Goal: Transaction & Acquisition: Purchase product/service

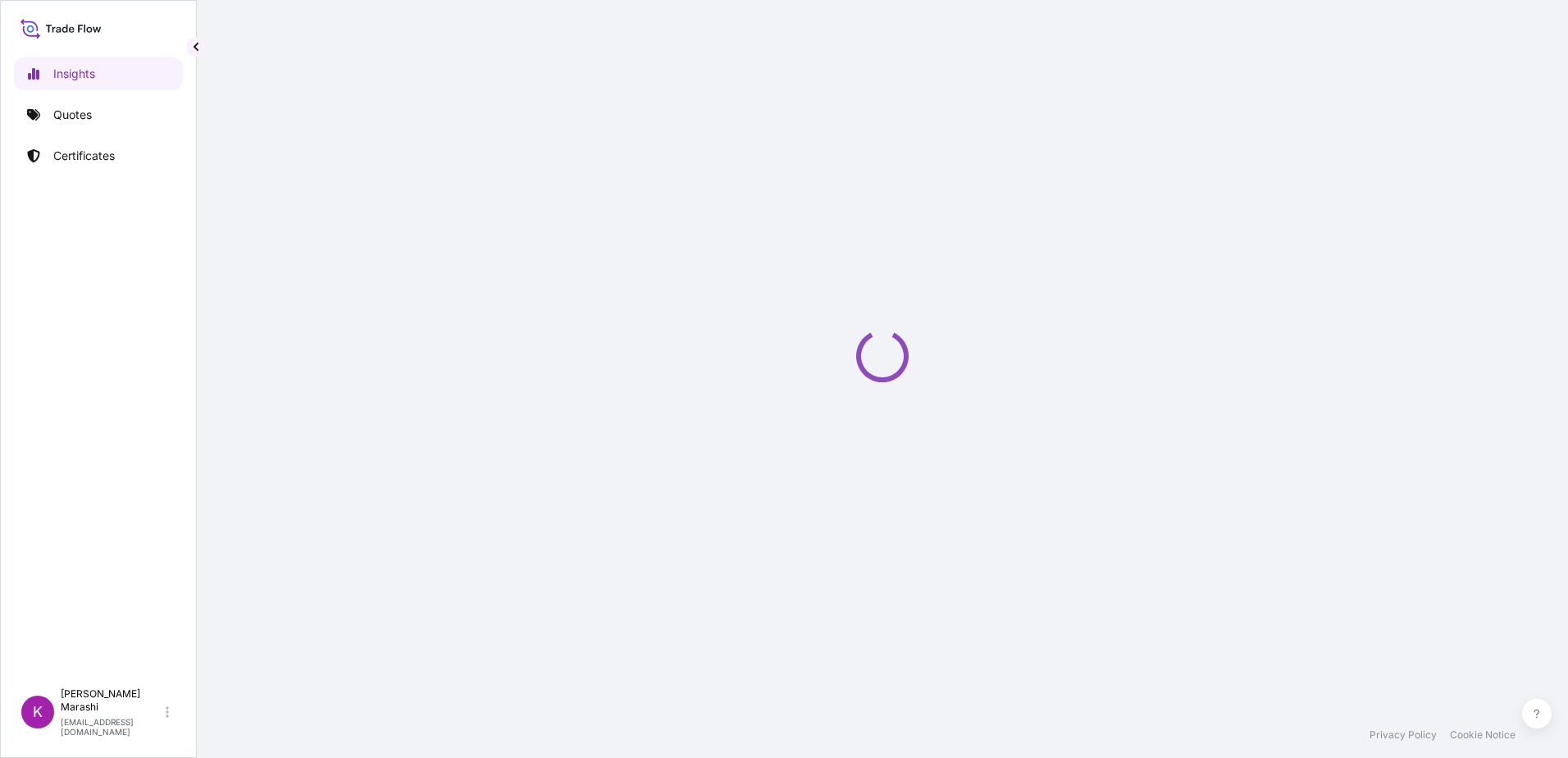
select select "2025"
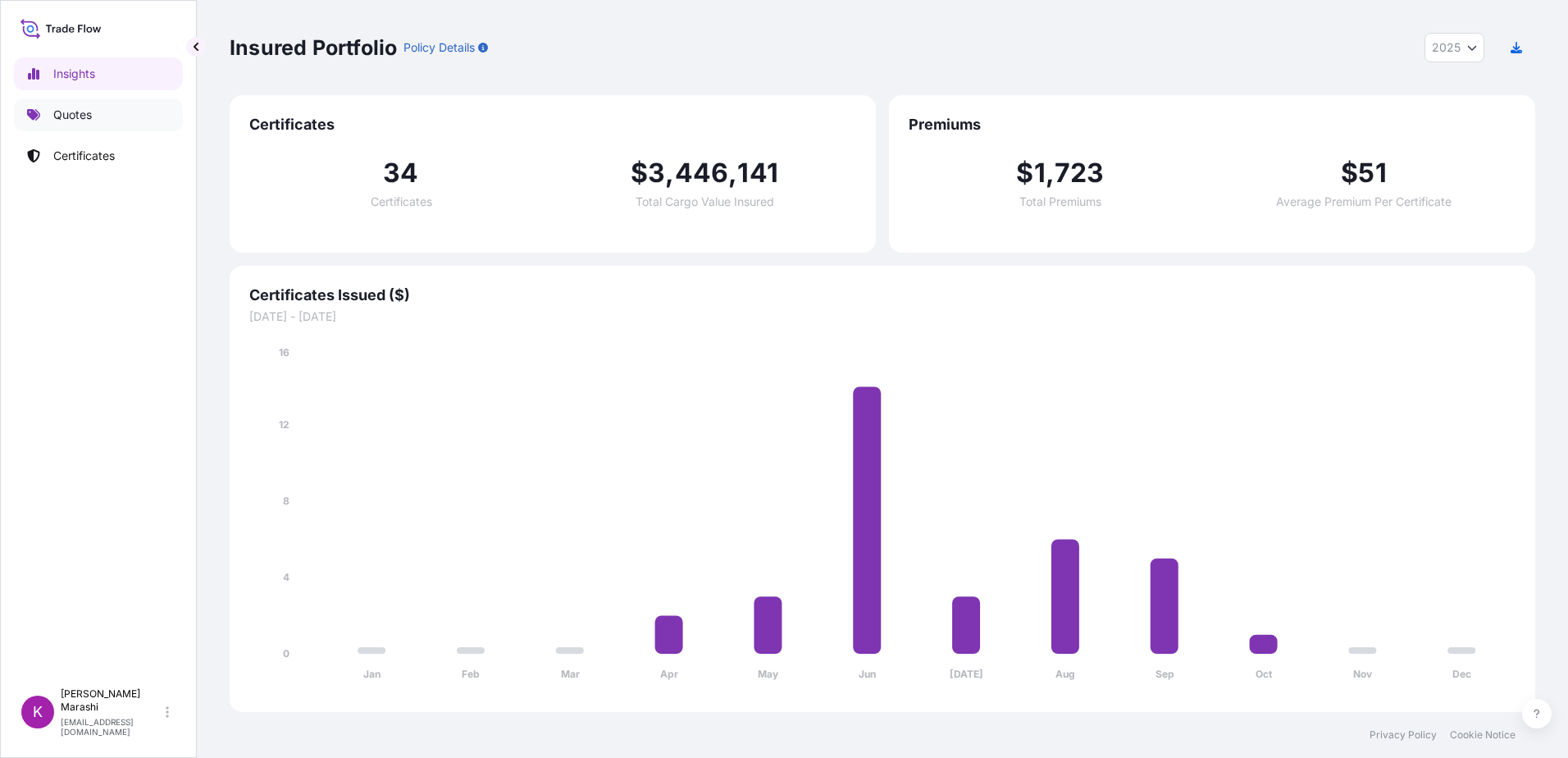
click at [84, 115] on p "Quotes" at bounding box center [73, 115] width 39 height 17
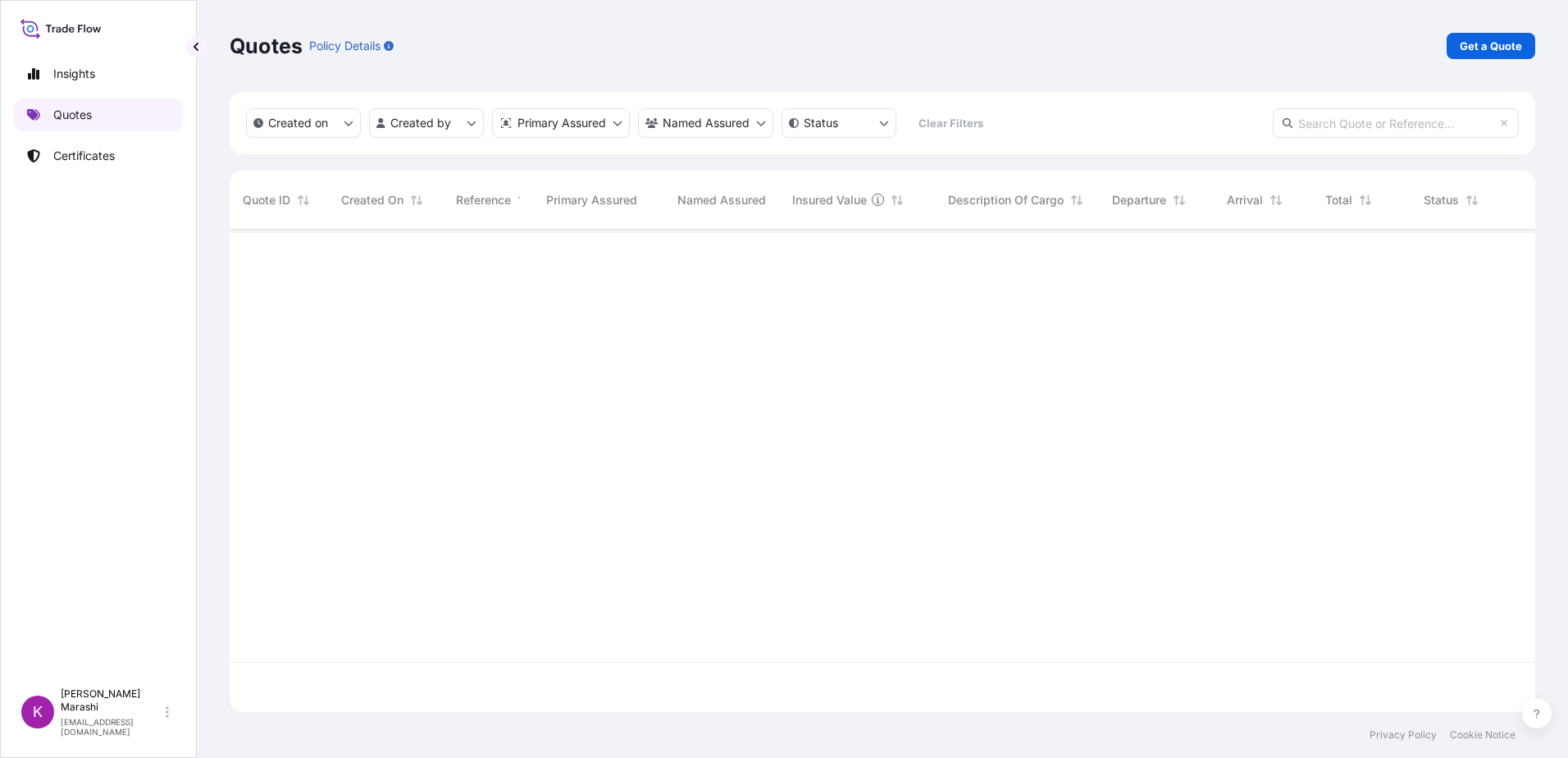
scroll to position [529, 1293]
click at [1500, 46] on p "Get a Quote" at bounding box center [1491, 46] width 62 height 17
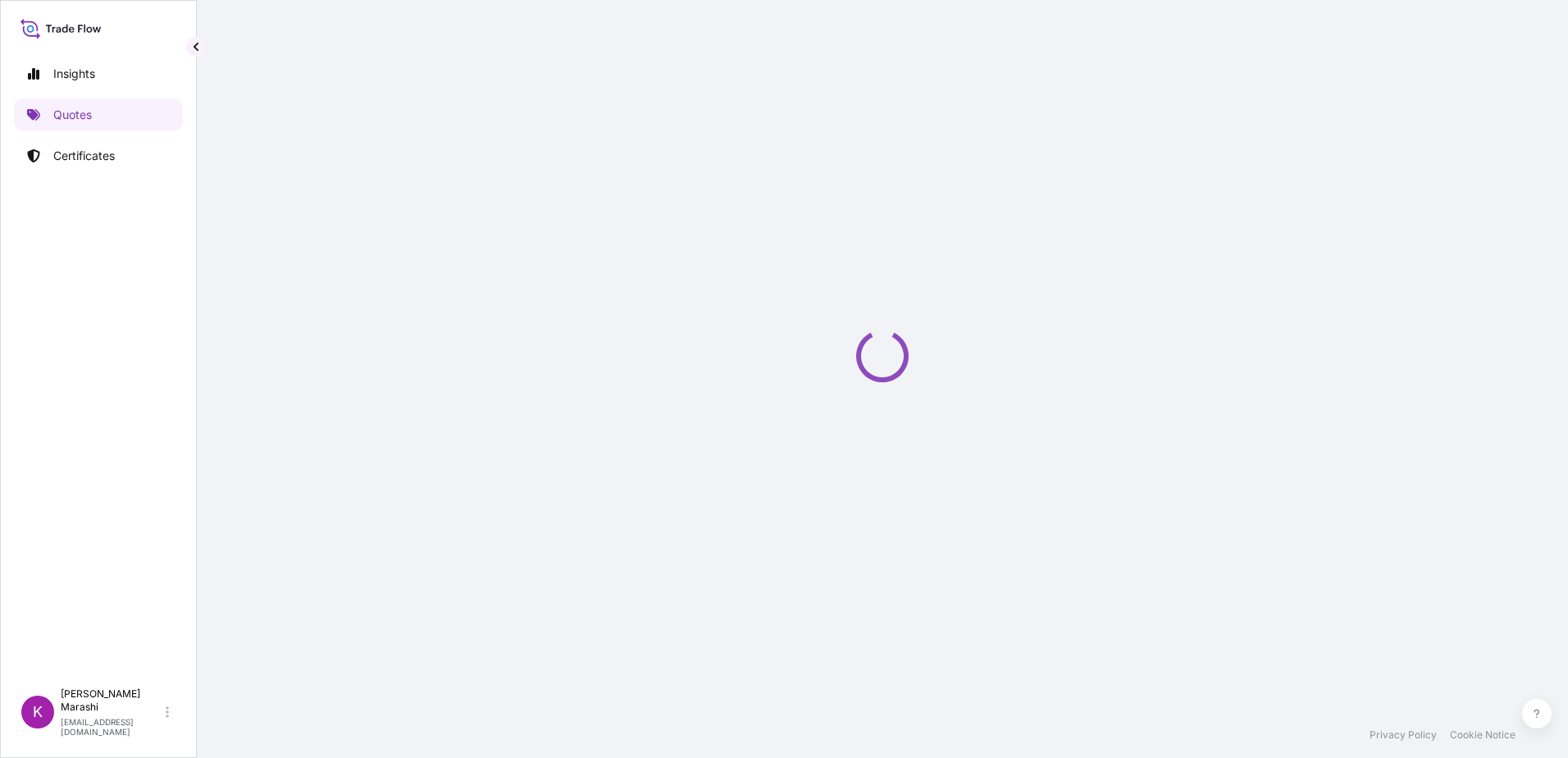
select select "Sea"
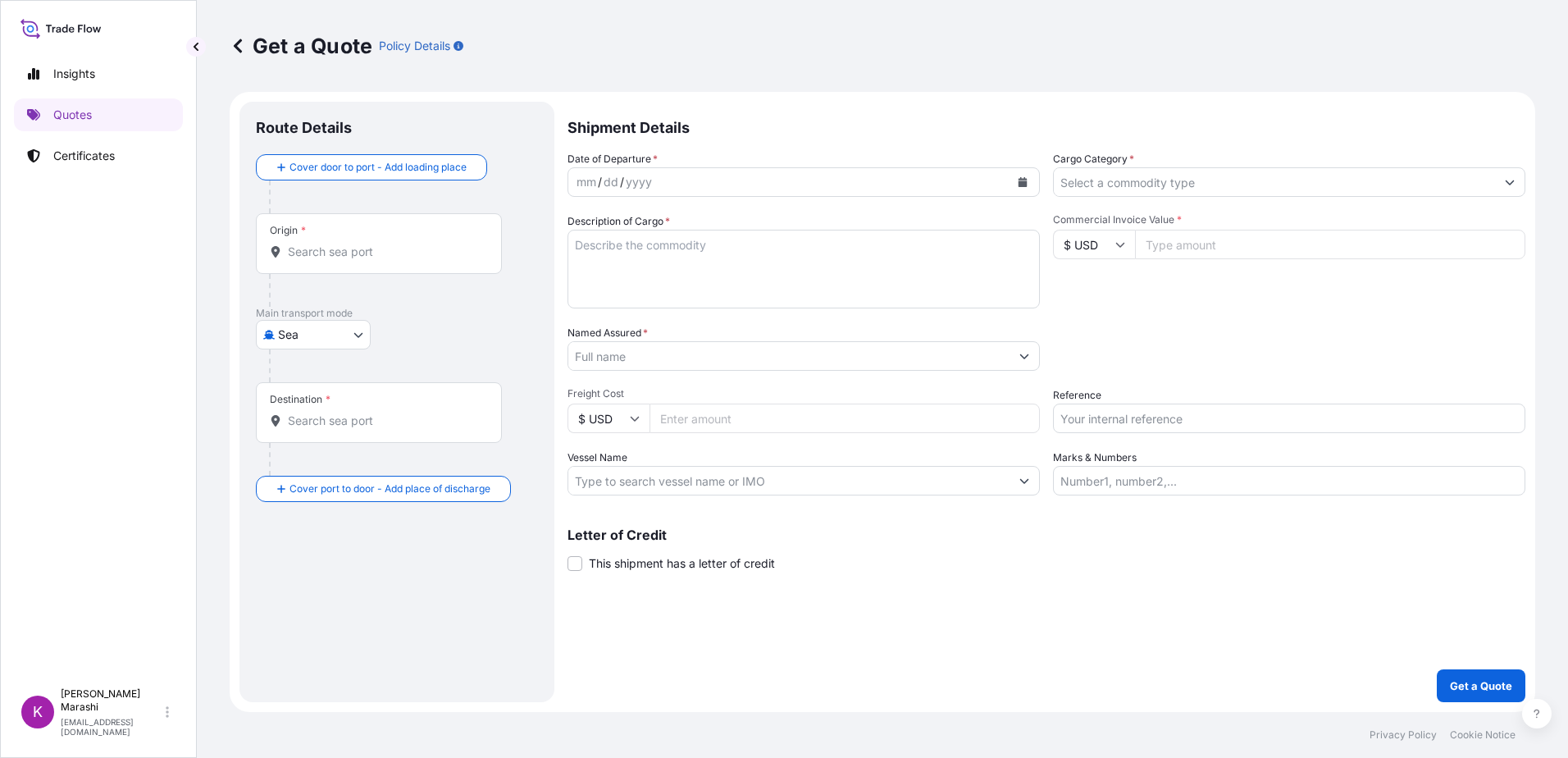
click at [317, 255] on input "Origin *" at bounding box center [384, 252] width 194 height 17
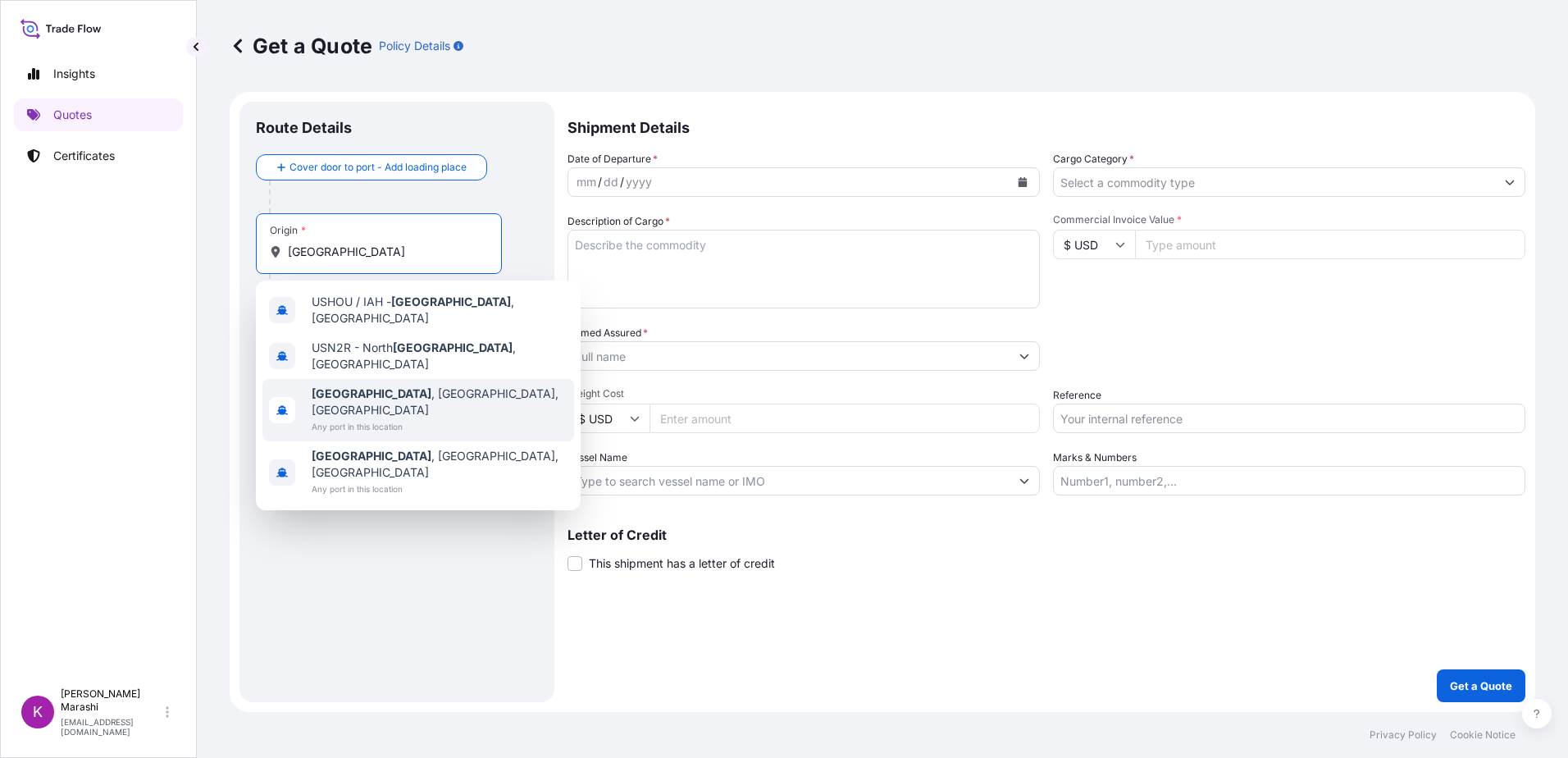
click at [393, 385] on span "[GEOGRAPHIC_DATA] , [GEOGRAPHIC_DATA], [GEOGRAPHIC_DATA]" at bounding box center [439, 402] width 255 height 33
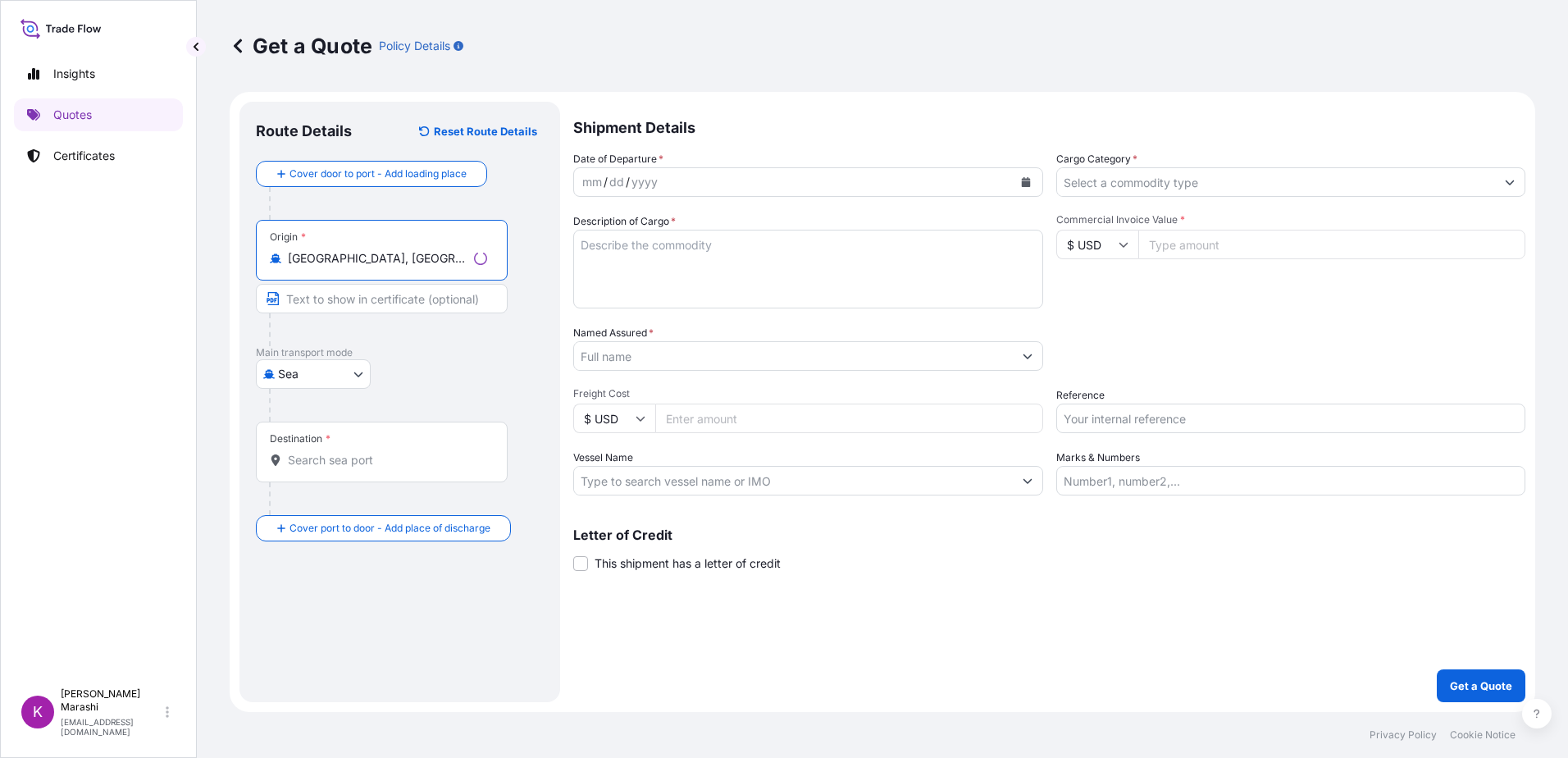
type input "[GEOGRAPHIC_DATA], [GEOGRAPHIC_DATA], [GEOGRAPHIC_DATA]"
click at [326, 449] on div "Destination *" at bounding box center [378, 452] width 246 height 61
click at [326, 452] on input "Destination *" at bounding box center [384, 460] width 194 height 17
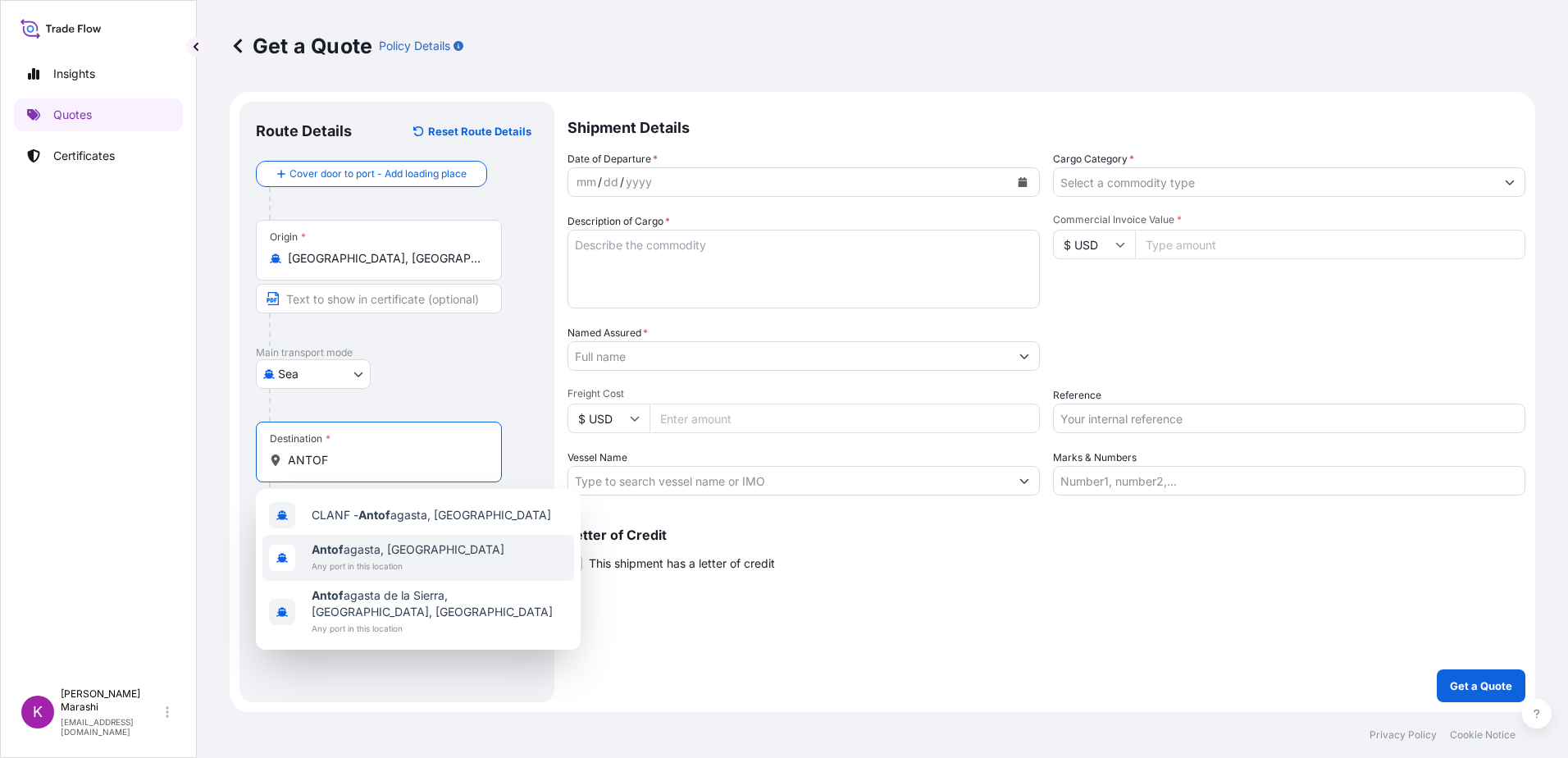
click at [386, 557] on span "[PERSON_NAME], [GEOGRAPHIC_DATA]" at bounding box center [408, 549] width 193 height 17
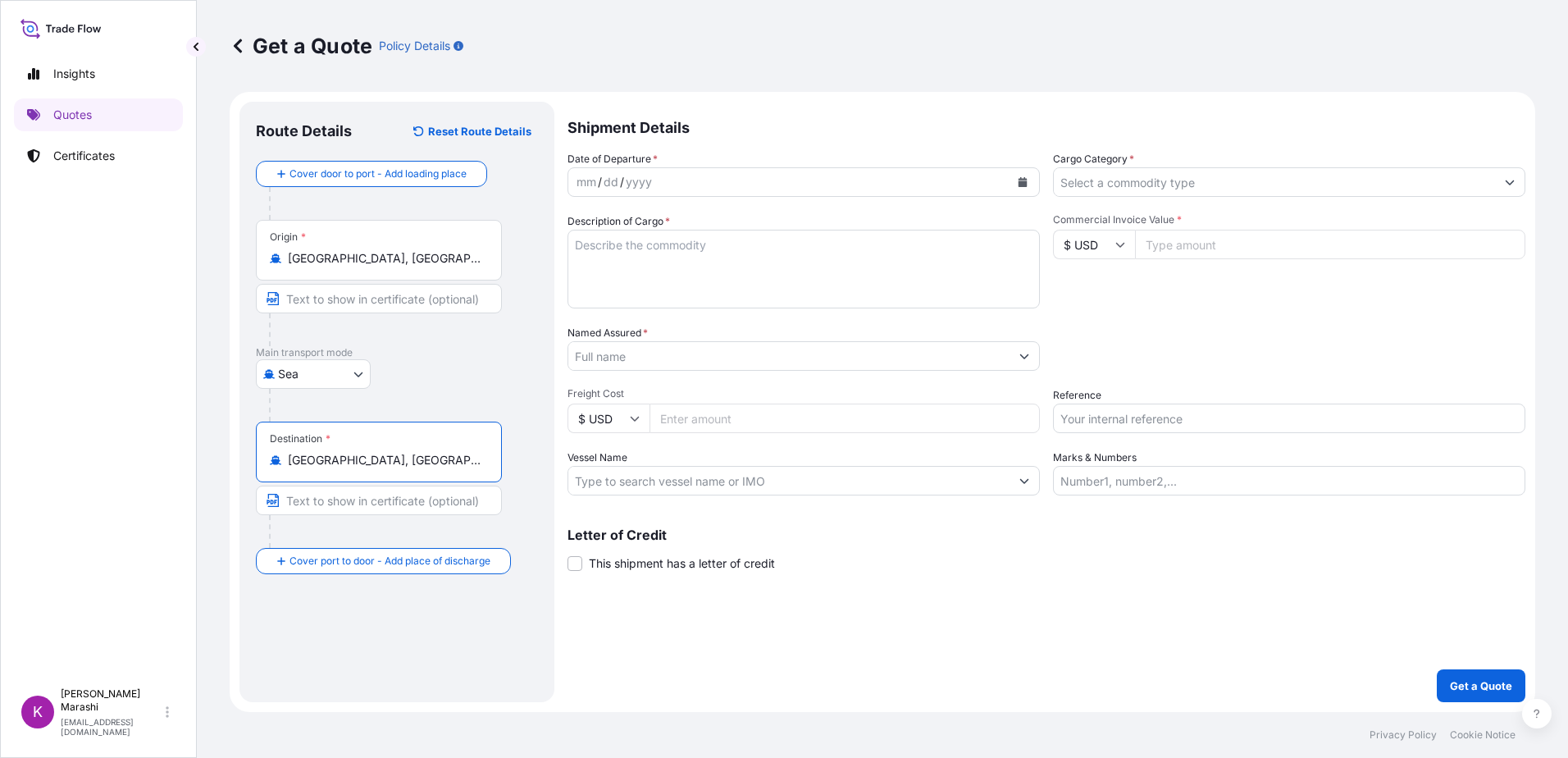
type input "[GEOGRAPHIC_DATA], [GEOGRAPHIC_DATA]"
click at [1019, 179] on icon "Calendar" at bounding box center [1023, 182] width 9 height 10
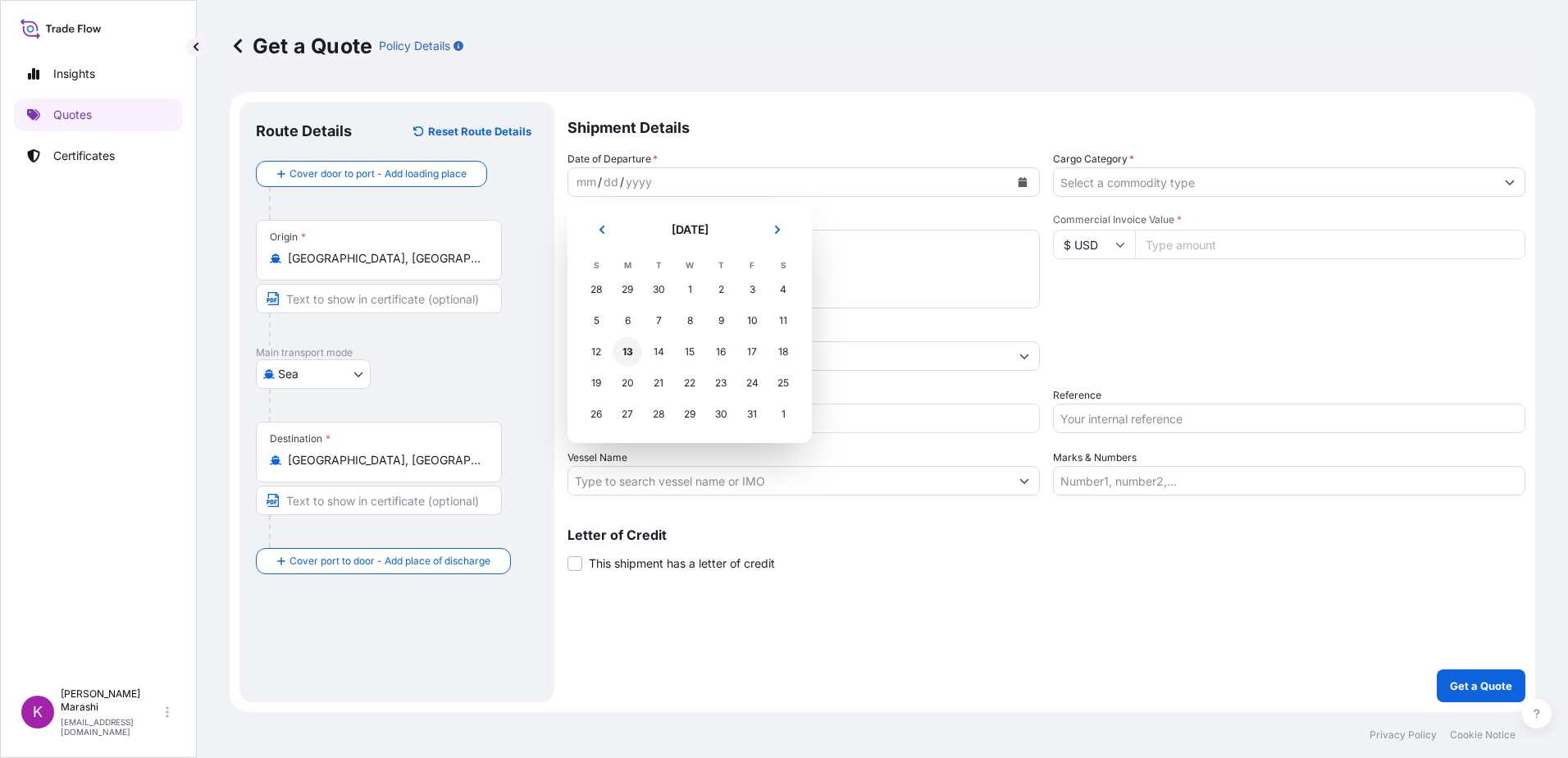
click at [628, 353] on div "13" at bounding box center [627, 352] width 29 height 29
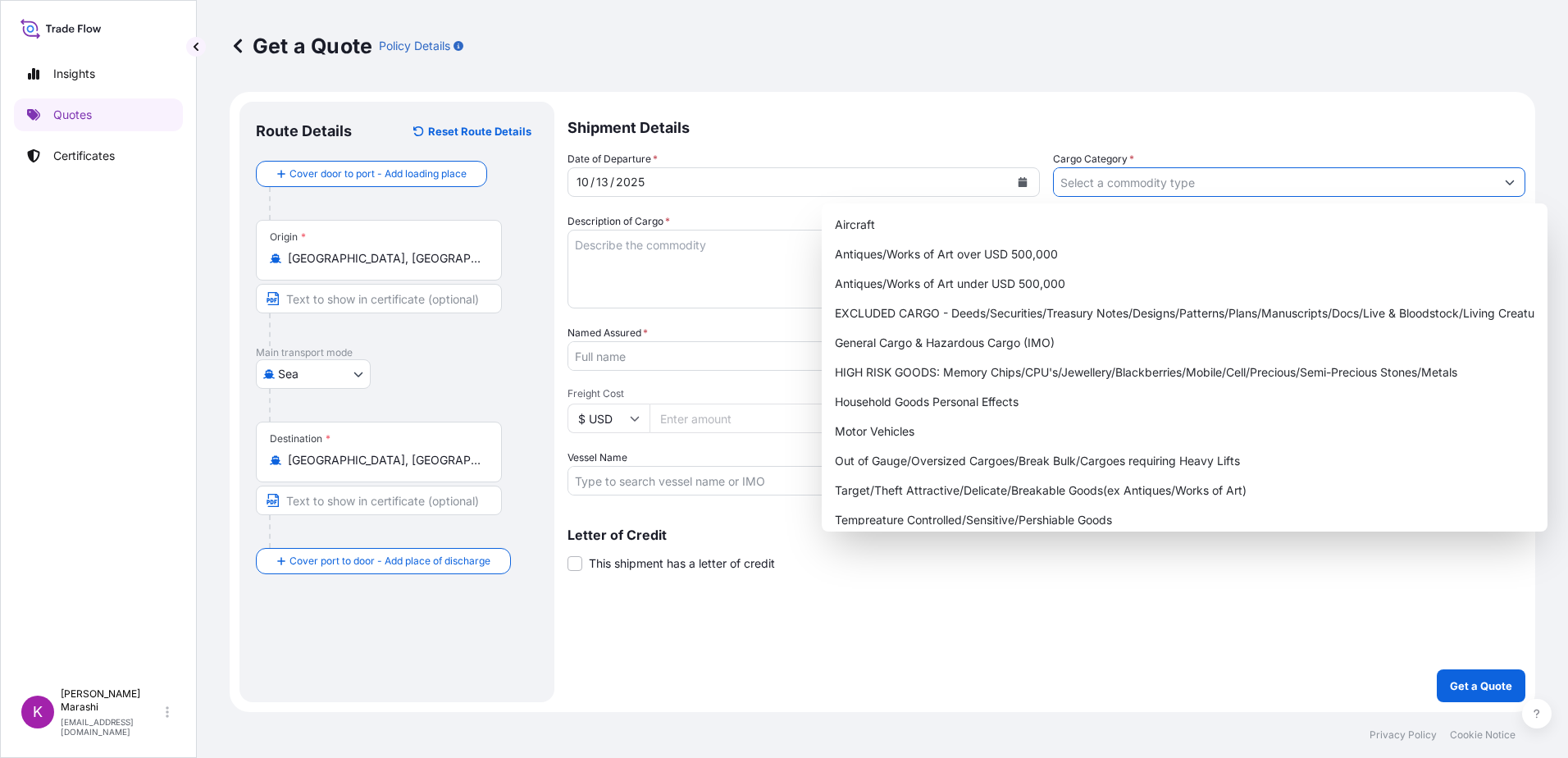
click at [1504, 182] on button "Show suggestions" at bounding box center [1509, 182] width 29 height 29
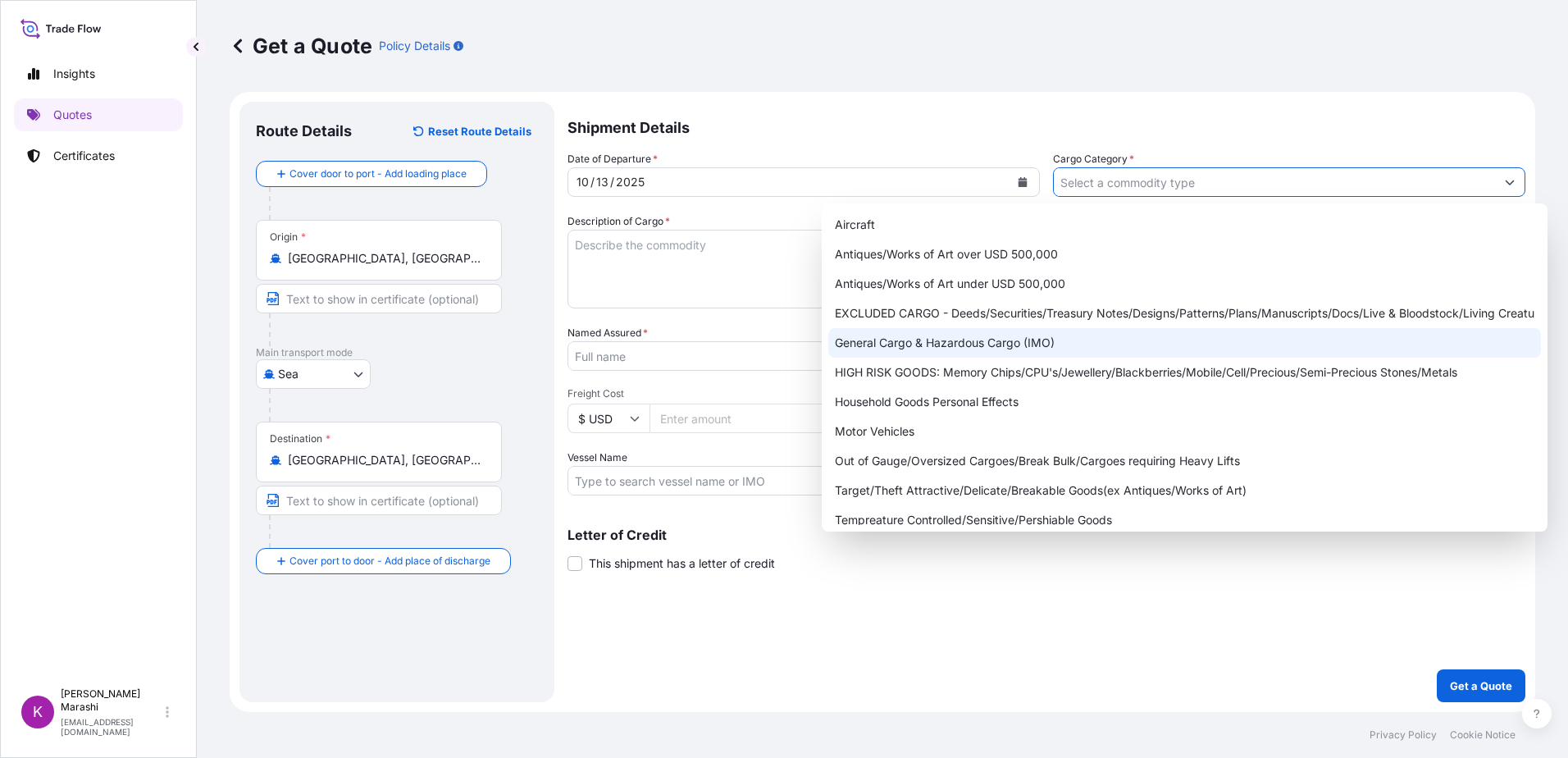
click at [1003, 337] on div "General Cargo & Hazardous Cargo (IMO)" at bounding box center [1184, 343] width 713 height 29
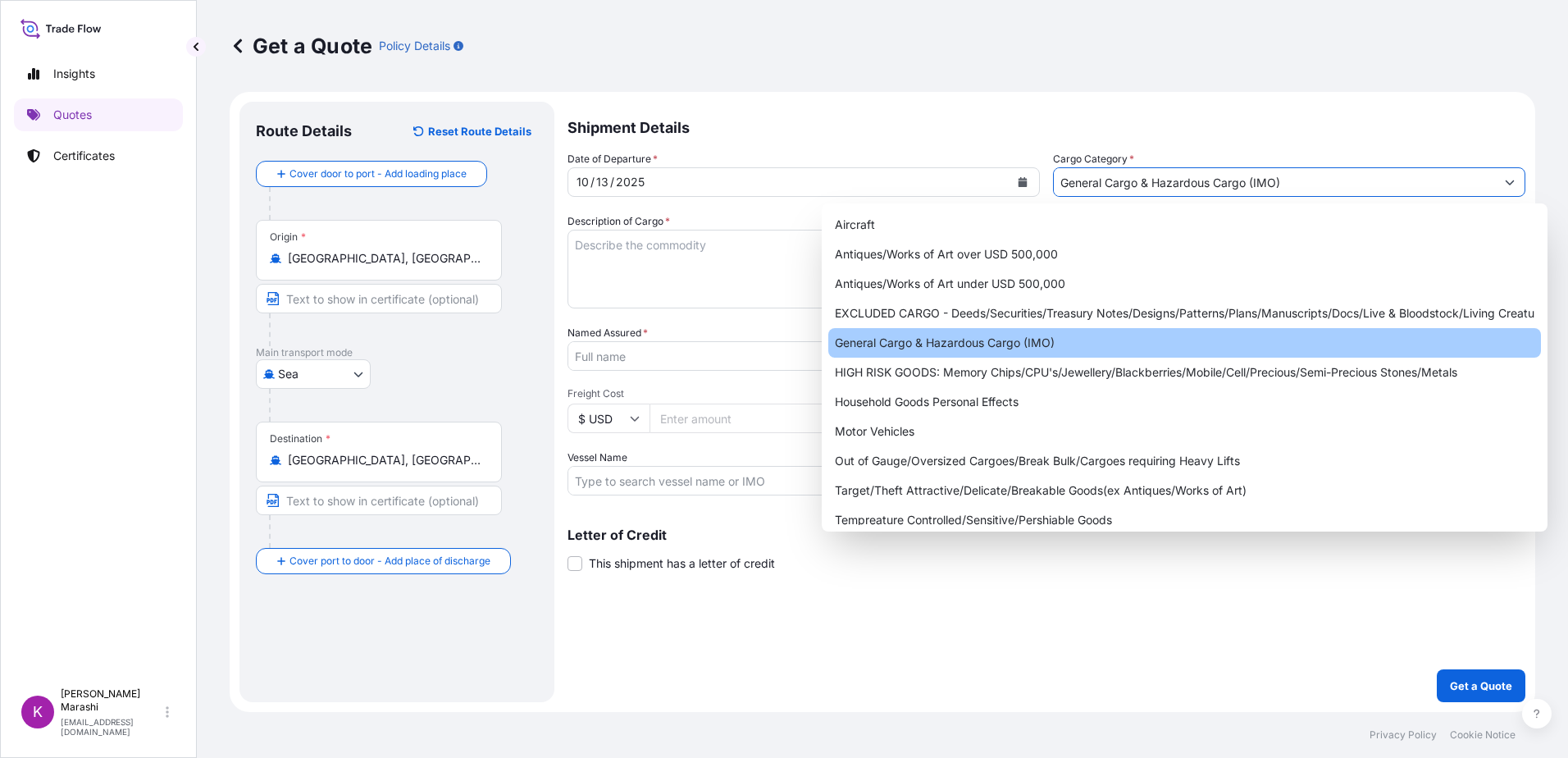
type input "General Cargo & Hazardous Cargo (IMO)"
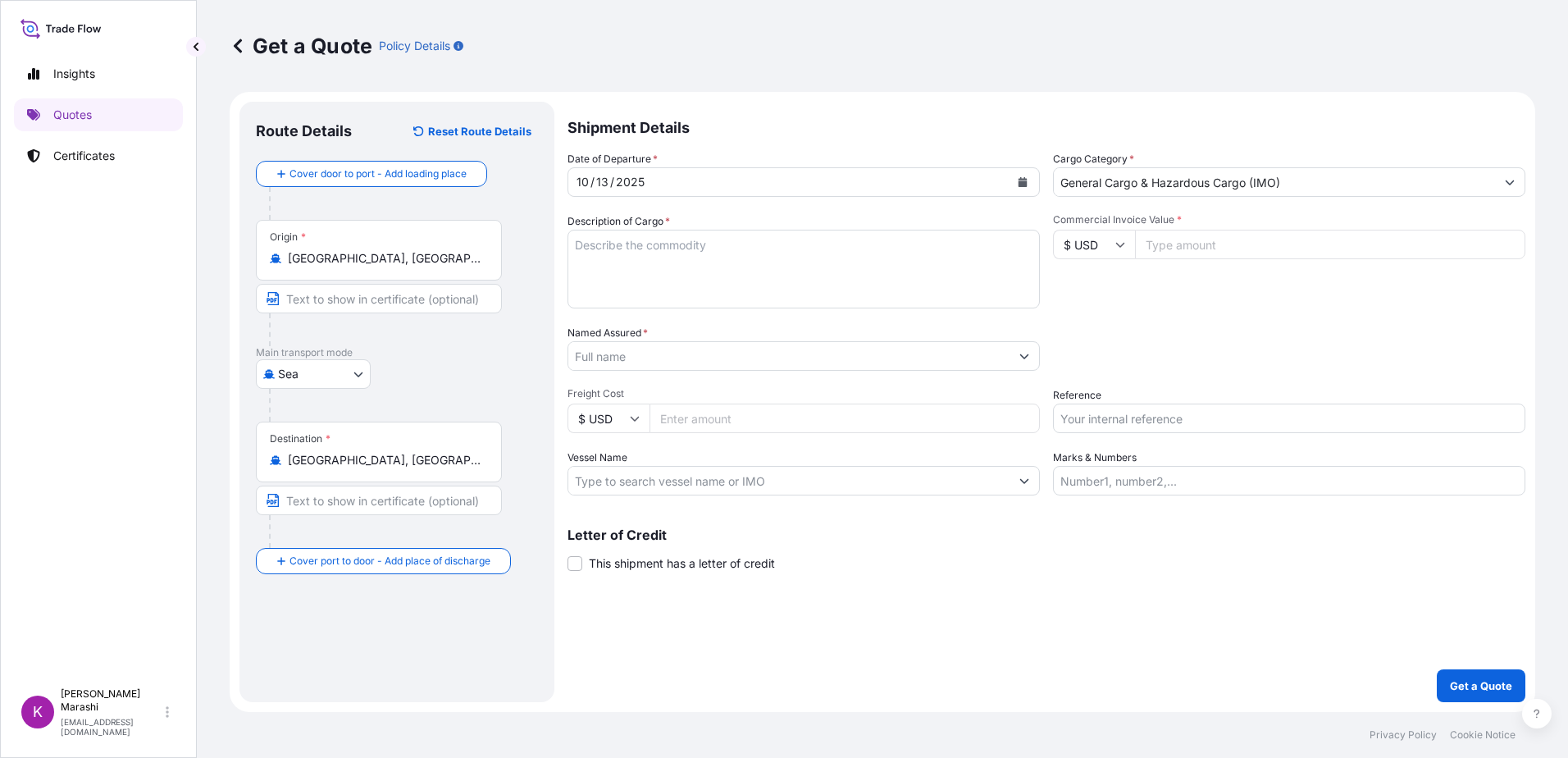
drag, startPoint x: 572, startPoint y: 242, endPoint x: 580, endPoint y: 246, distance: 8.9
click at [575, 242] on textarea "Description of Cargo *" at bounding box center [804, 269] width 472 height 79
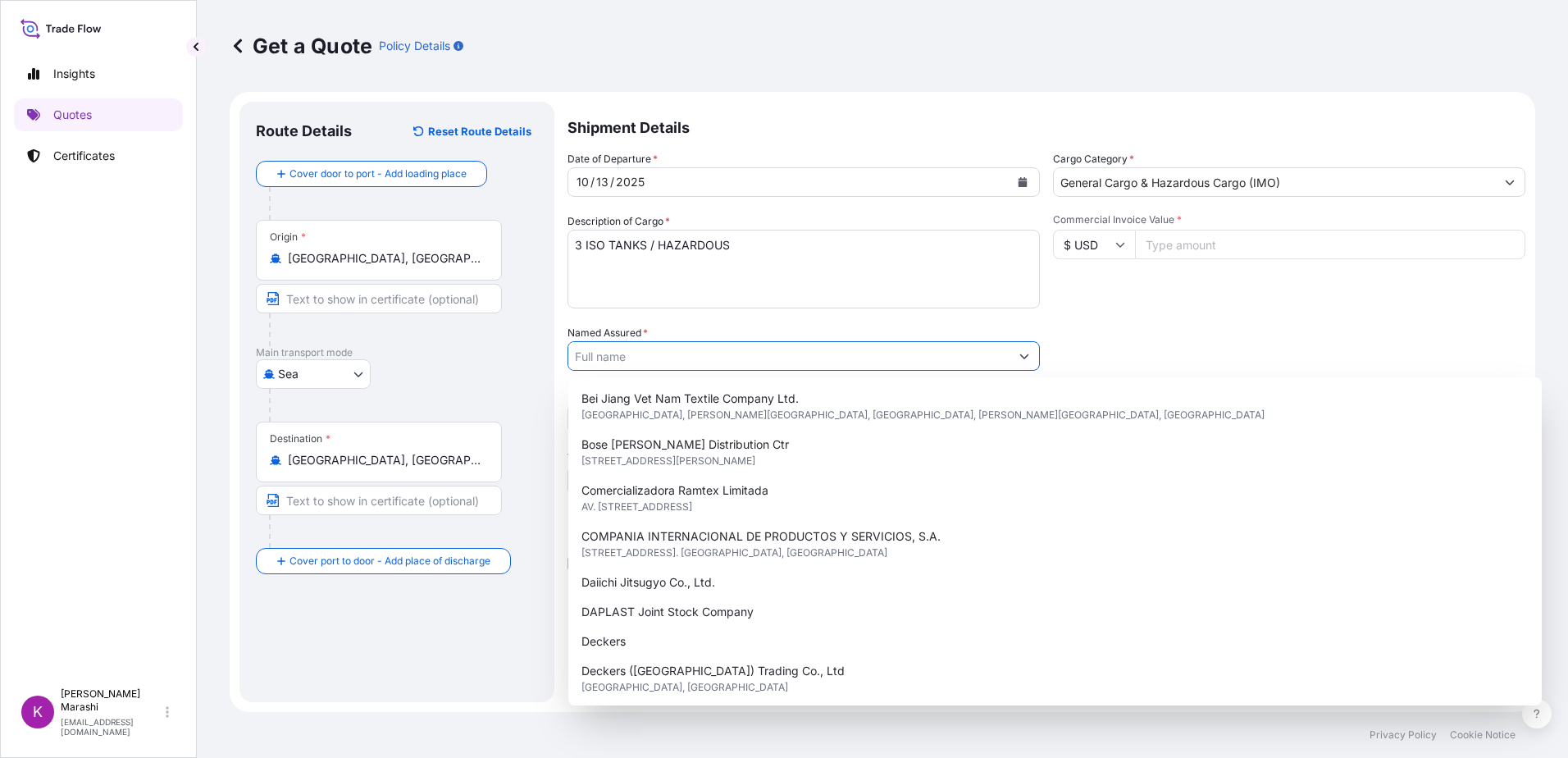
click at [656, 280] on textarea "3 ISO TANKS / HAZARDOUS" at bounding box center [804, 269] width 472 height 79
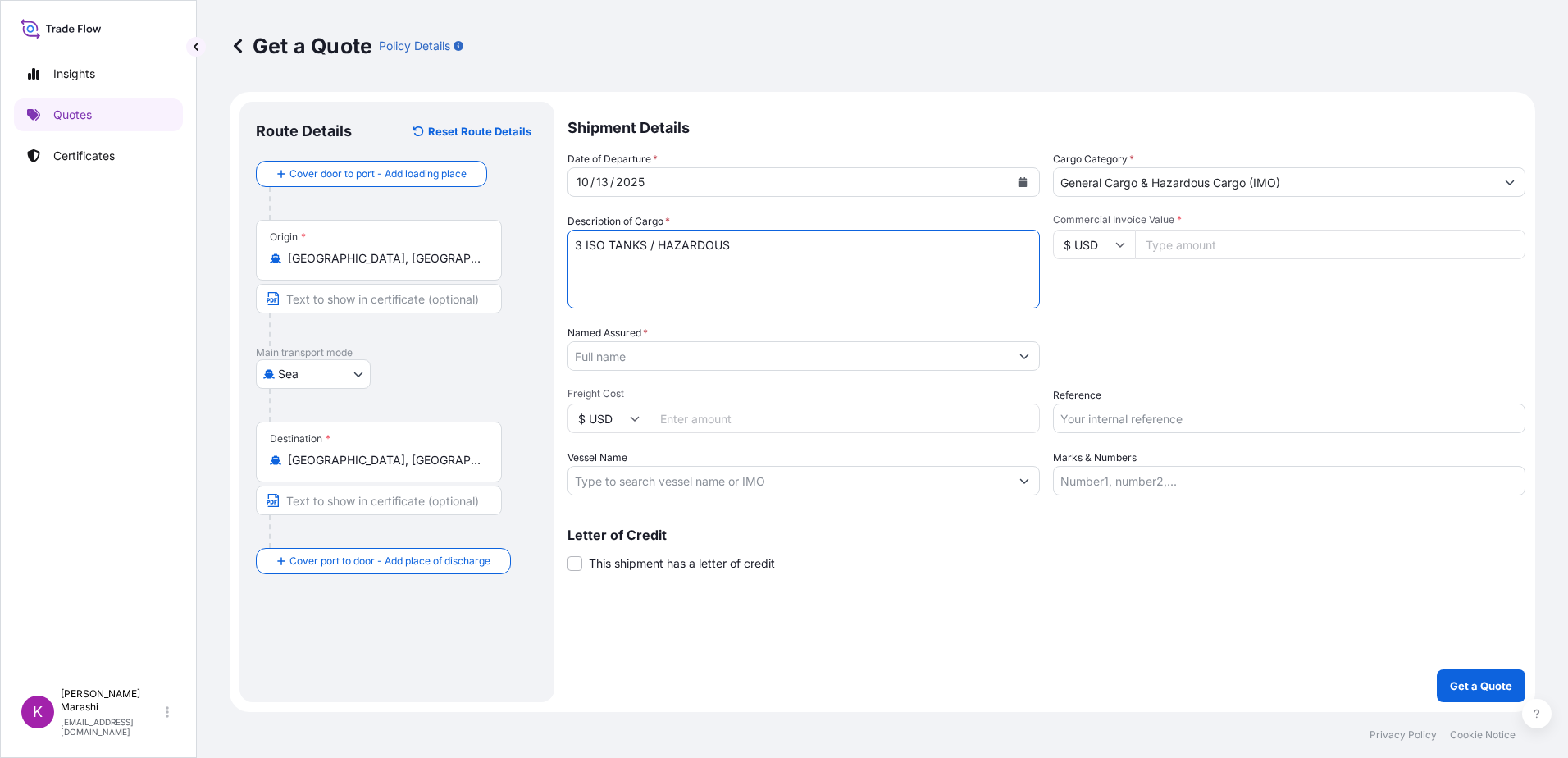
click at [581, 255] on textarea "3 ISO TANKS / HAZARDOUS" at bounding box center [804, 269] width 472 height 79
drag, startPoint x: 573, startPoint y: 264, endPoint x: 581, endPoint y: 263, distance: 8.1
click at [574, 264] on textarea "3 ISO TANKS / HAZARDOUS" at bounding box center [804, 269] width 472 height 79
click at [728, 243] on textarea "3 ISO TANKS / HAZARDOUS" at bounding box center [804, 269] width 472 height 79
click at [660, 264] on textarea "3 ISO TANKS / HAZARDOUS HAPAG BKG #" at bounding box center [804, 269] width 472 height 79
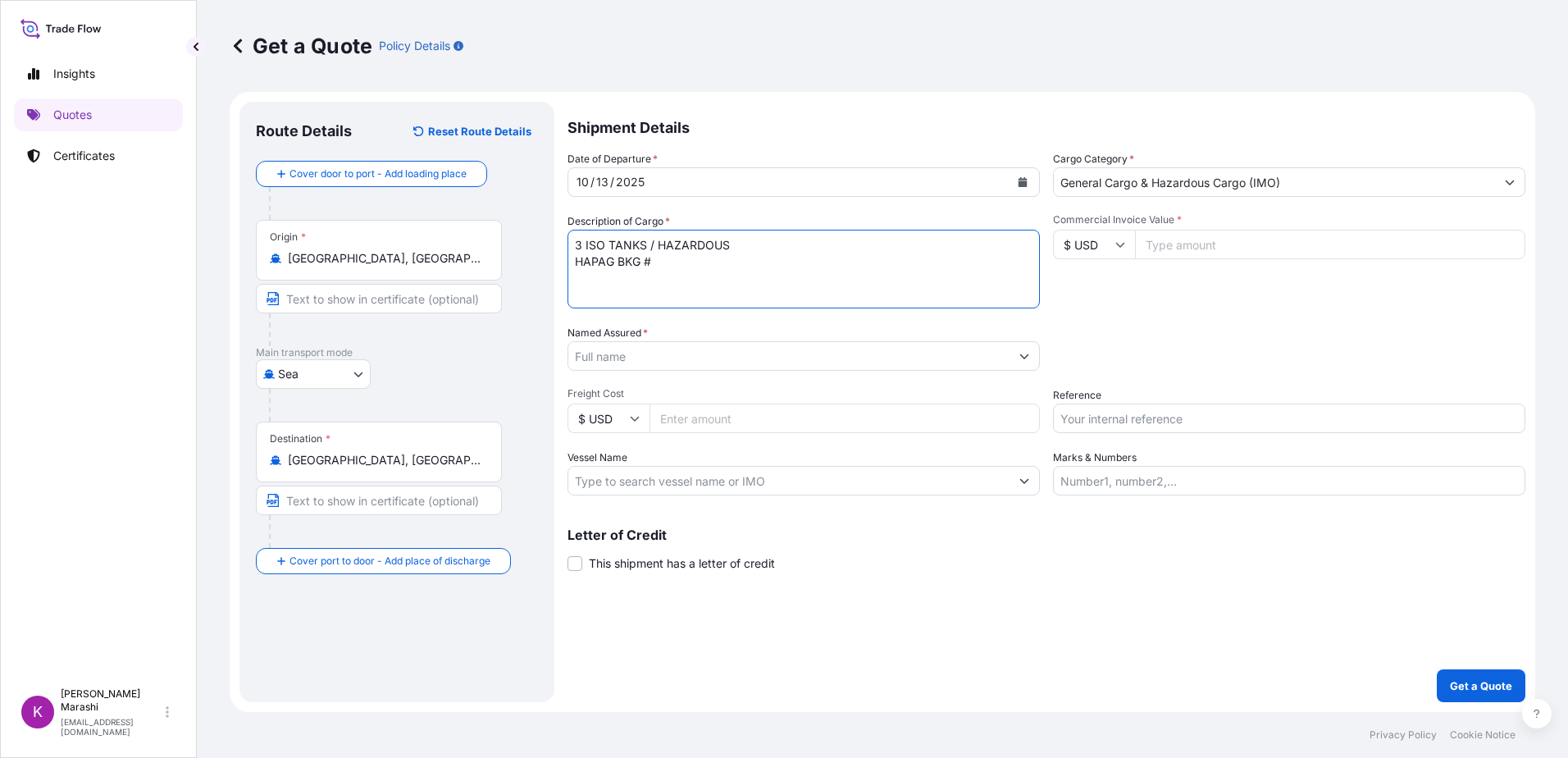
paste textarea "40997312"
click at [779, 264] on textarea "3 ISO TANKS / HAZARDOUS HAPAG BKG #40997312 APL BKG #" at bounding box center [804, 269] width 472 height 79
paste textarea "399650"
click at [817, 262] on textarea "3 ISO TANKS / HAZARDOUS HAPAG BKG #40997312 APL BKG #399650" at bounding box center [804, 269] width 472 height 79
drag, startPoint x: 606, startPoint y: 280, endPoint x: 617, endPoint y: 280, distance: 11.0
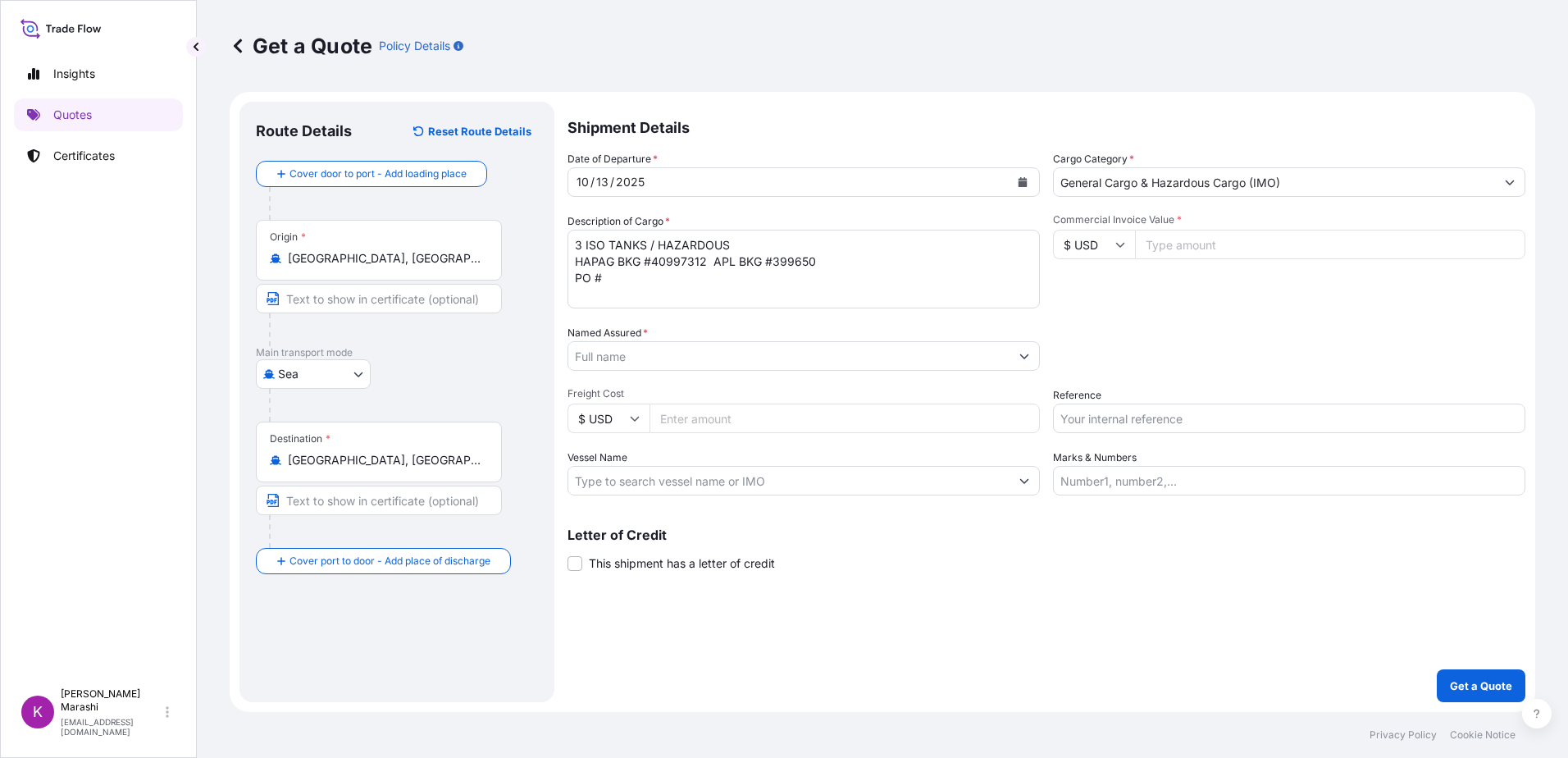
click at [606, 280] on textarea "3 ISO TANKS / HAZARDOUS HAPAG BKG #40997312 APL BKG #399650 PO #" at bounding box center [804, 269] width 472 height 79
paste textarea "4505068709"
click at [721, 282] on textarea "3 ISO TANKS / HAZARDOUS HAPAG BKG #40997312 APL BKG #399650 PO #4505068709 CTR #" at bounding box center [804, 269] width 472 height 79
paste textarea "ITTU4055530"
click at [691, 305] on textarea "3 ISO TANKS / HAZARDOUS HAPAG BKG #40997312 APL BKG #399650 PO #4505068709 CTR …" at bounding box center [804, 269] width 472 height 79
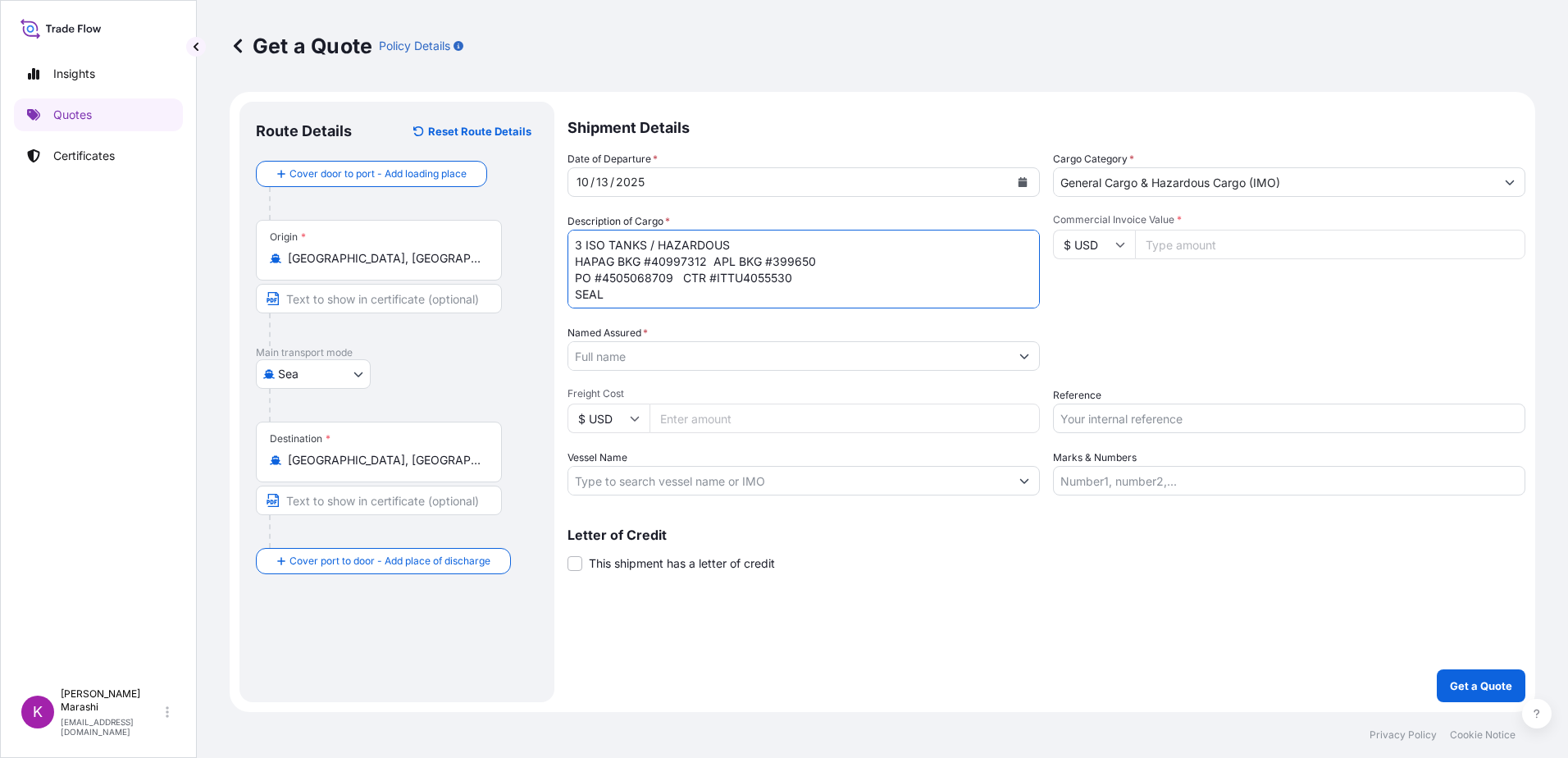
click at [660, 286] on textarea "3 ISO TANKS / HAZARDOUS HAPAG BKG #40997312 APL BKG #399650 PO #4505068709 CTR …" at bounding box center [804, 269] width 472 height 79
click at [607, 294] on textarea "3 ISO TANKS / HAZARDOUS HAPAG BKG #40997312 APL BKG #399650 PO #4505068709 CTR …" at bounding box center [804, 269] width 472 height 79
click at [622, 295] on textarea "3 ISO TANKS / HAZARDOUS HAPAG BKG #40997312 APL BKG #399650 PO #4505068709 CTR …" at bounding box center [804, 269] width 472 height 79
paste textarea "1399258"
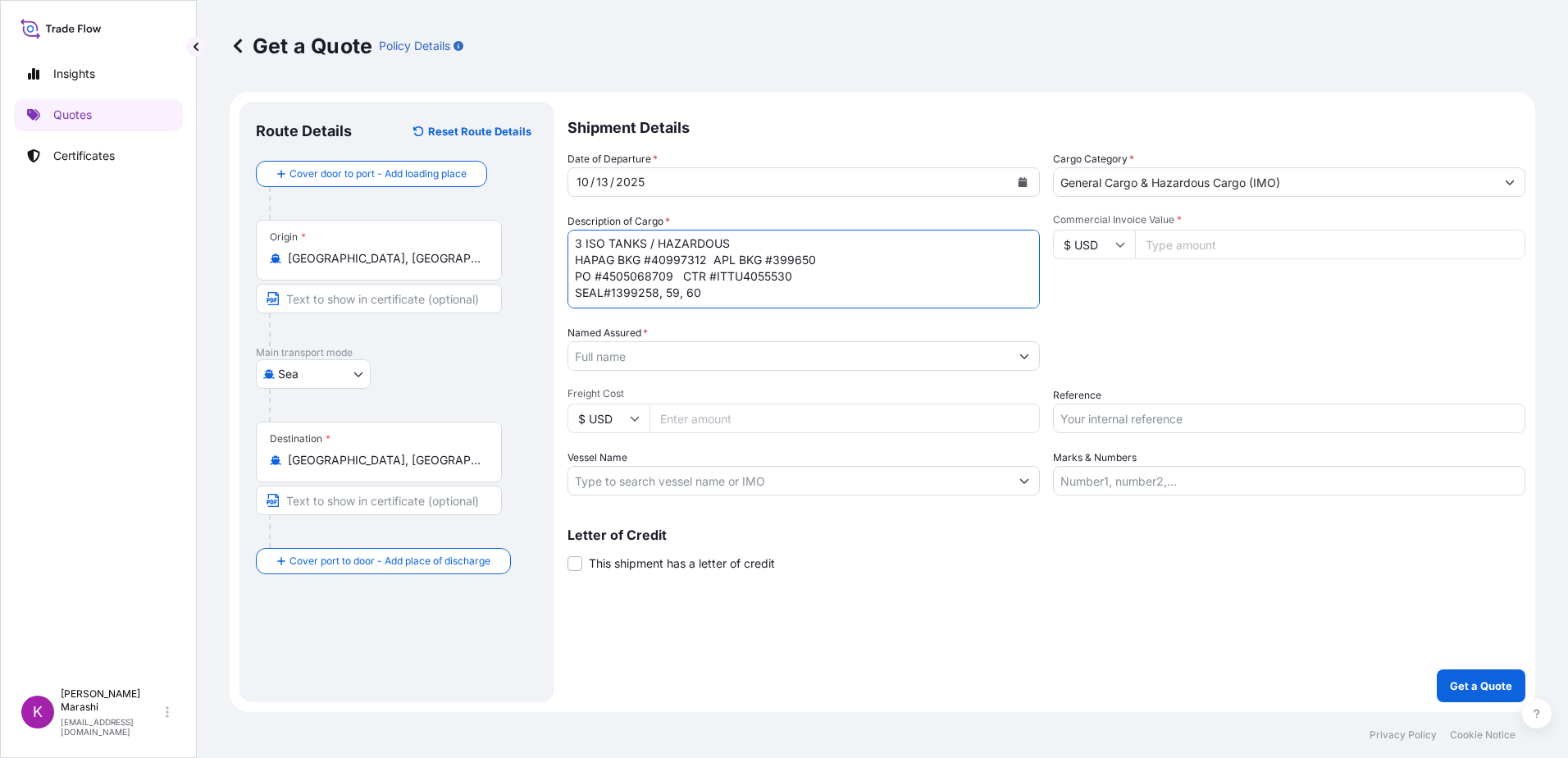
click at [714, 288] on textarea "3 ISO TANKS / HAZARDOUS HAPAG BKG #40997312 APL BKG #399650 PO #4505068709 CTR …" at bounding box center [804, 269] width 472 height 79
click at [610, 296] on textarea "3 ISO TANKS / HAZARDOUS HAPAG BKG #40997312 APL BKG #399650 PO #4505068709 CTR …" at bounding box center [804, 269] width 472 height 79
paste textarea "4505068711"
click at [727, 300] on textarea "3 ISO TANKS / HAZARDOUS HAPAG BKG #40997312 APL BKG #399650 PO #4505068709 CTR …" at bounding box center [804, 269] width 472 height 79
paste textarea "RFCU8209353"
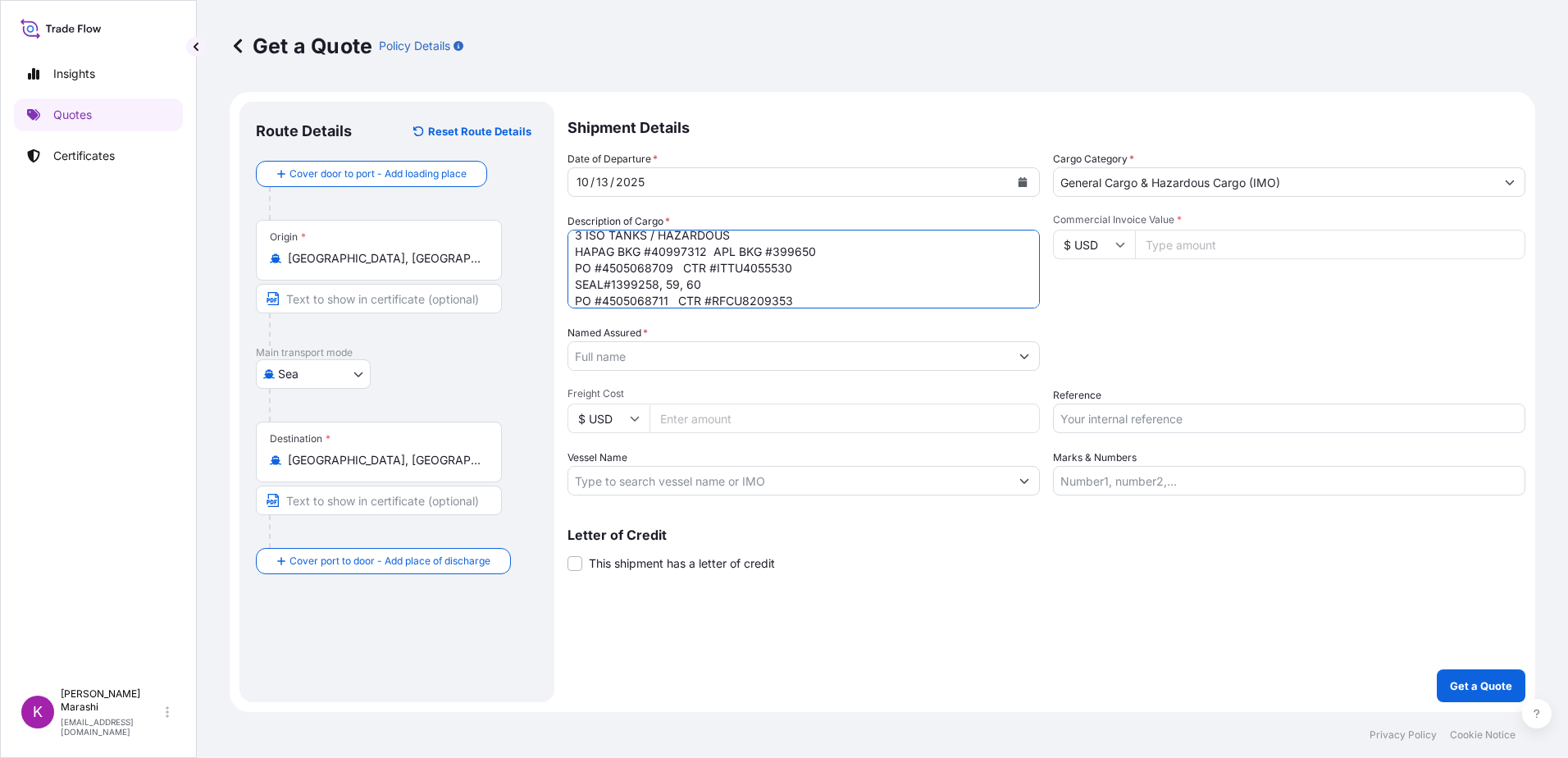
scroll to position [27, 0]
click at [624, 305] on textarea "3 ISO TANKS / HAZARDOUS HAPAG BKG #40997312 APL BKG #399650 PO #4505068709 CTR …" at bounding box center [804, 269] width 472 height 79
paste textarea "1399251"
click at [619, 299] on textarea "3 ISO TANKS / HAZARDOUS HAPAG BKG #40997312 APL BKG #399650 PO #4505068709 CTR …" at bounding box center [804, 269] width 472 height 79
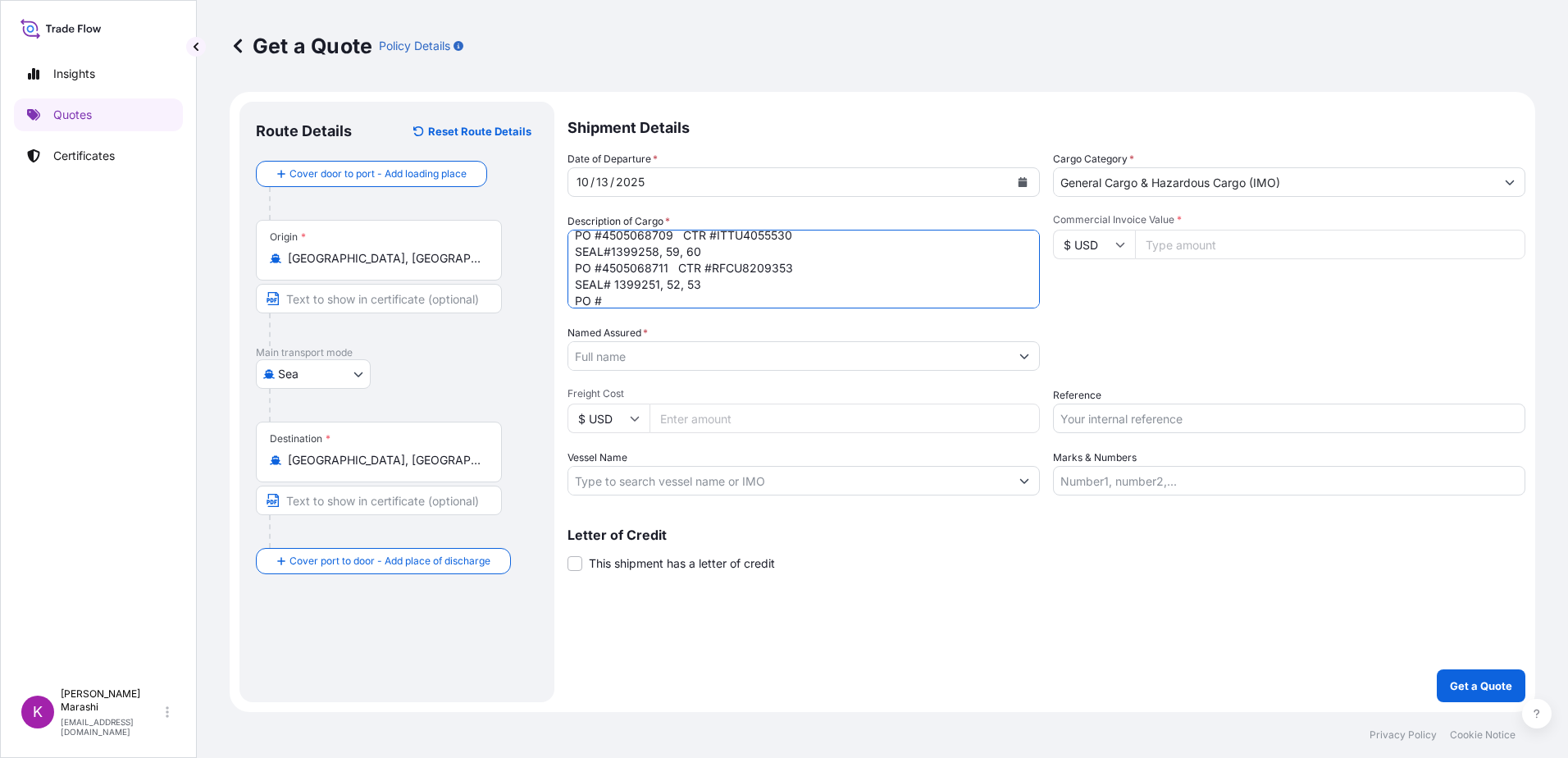
paste textarea "4505068714"
click at [716, 296] on textarea "3 ISO TANKS / HAZARDOUS HAPAG BKG #40997312 APL BKG #399650 PO #4505068709 CTR …" at bounding box center [804, 269] width 472 height 79
paste textarea "FPTU5005956"
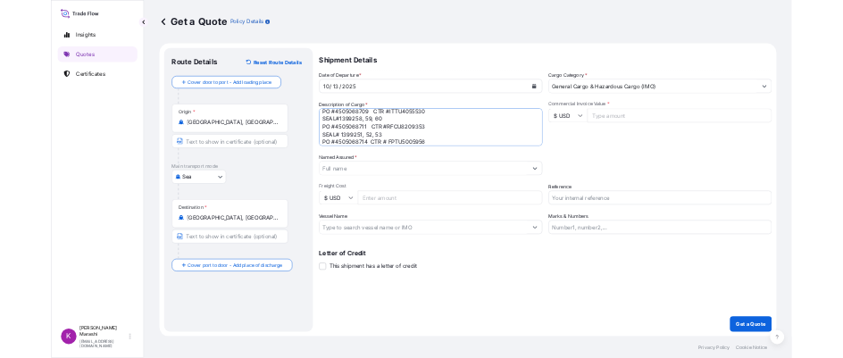
scroll to position [64, 0]
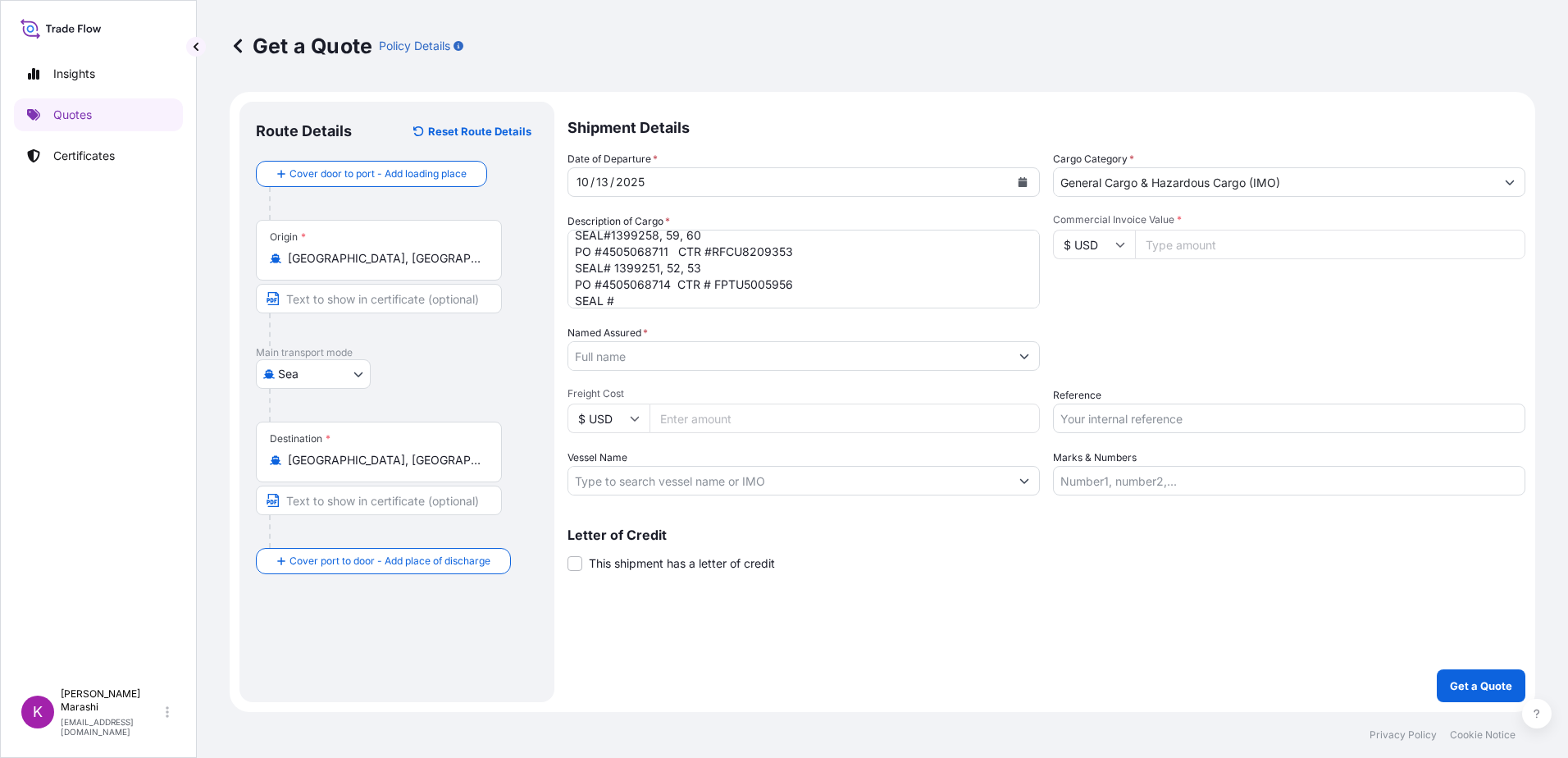
click at [622, 308] on textarea "3 ISO TANKS / HAZARDOUS HAPAG BKG #40997312 APL BKG #399650 PO #4505068709 CTR …" at bounding box center [804, 269] width 472 height 79
paste textarea "1399254"
type textarea "3 ISO TANKS / HAZARDOUS HAPAG BKG #40997312 APL BKG #399650 PO #4505068709 CTR …"
click at [1182, 242] on input "Commercial Invoice Value *" at bounding box center [1329, 244] width 390 height 29
type input "75731.46"
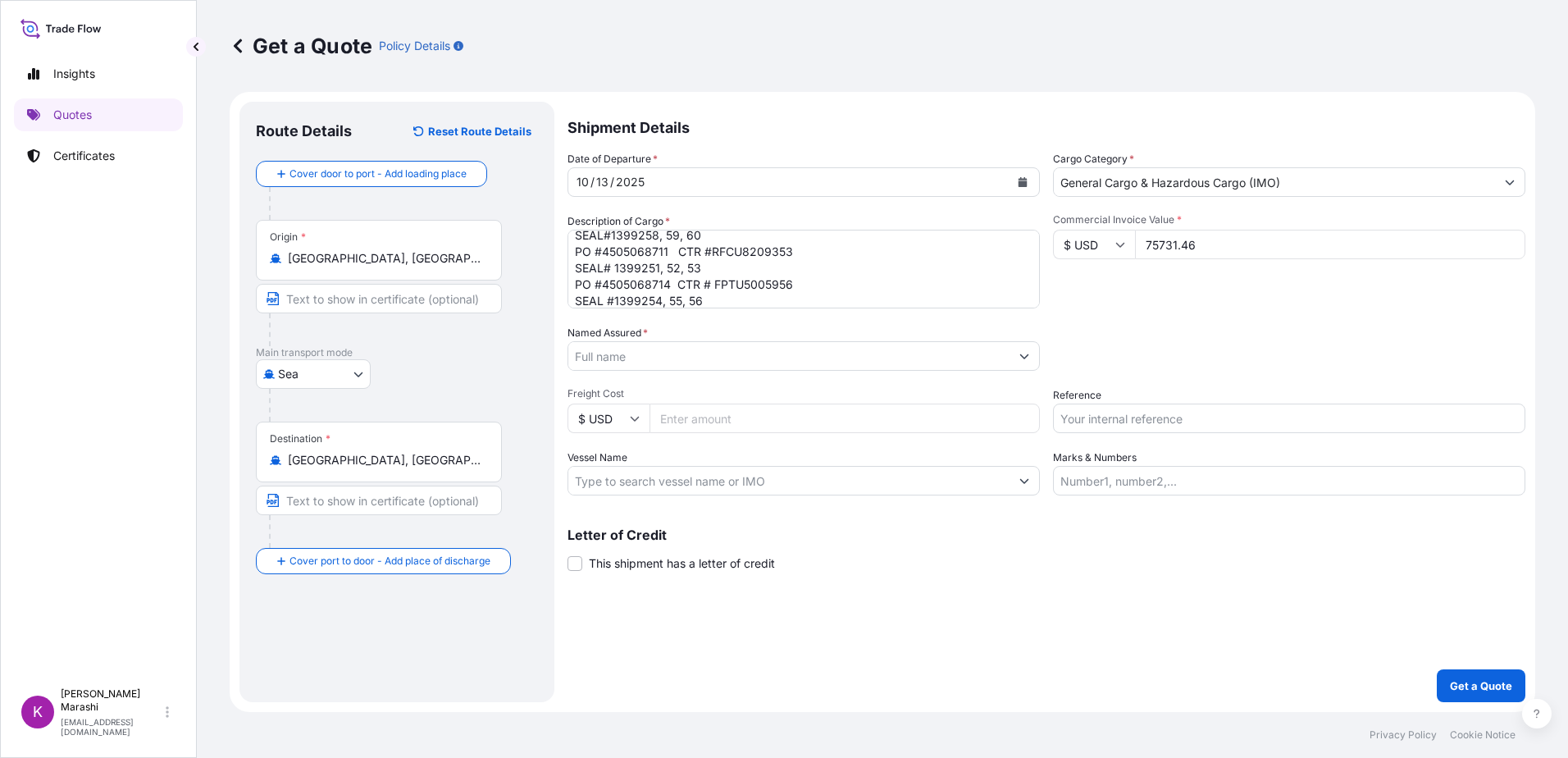
click at [1021, 355] on icon "Show suggestions" at bounding box center [1024, 356] width 9 height 5
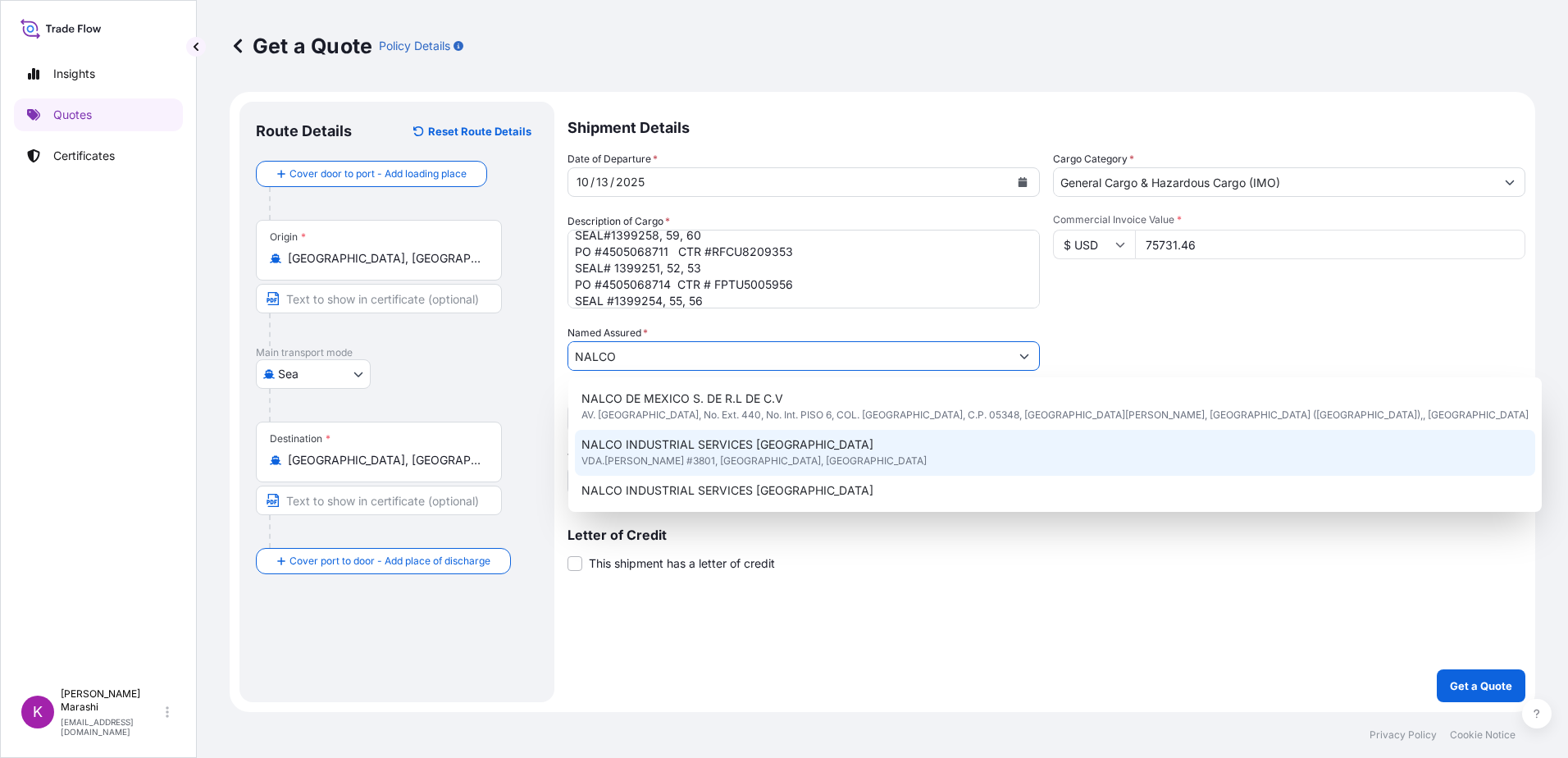
click at [761, 448] on span "NALCO INDUSTRIAL SERVICES [GEOGRAPHIC_DATA]" at bounding box center [728, 445] width 292 height 17
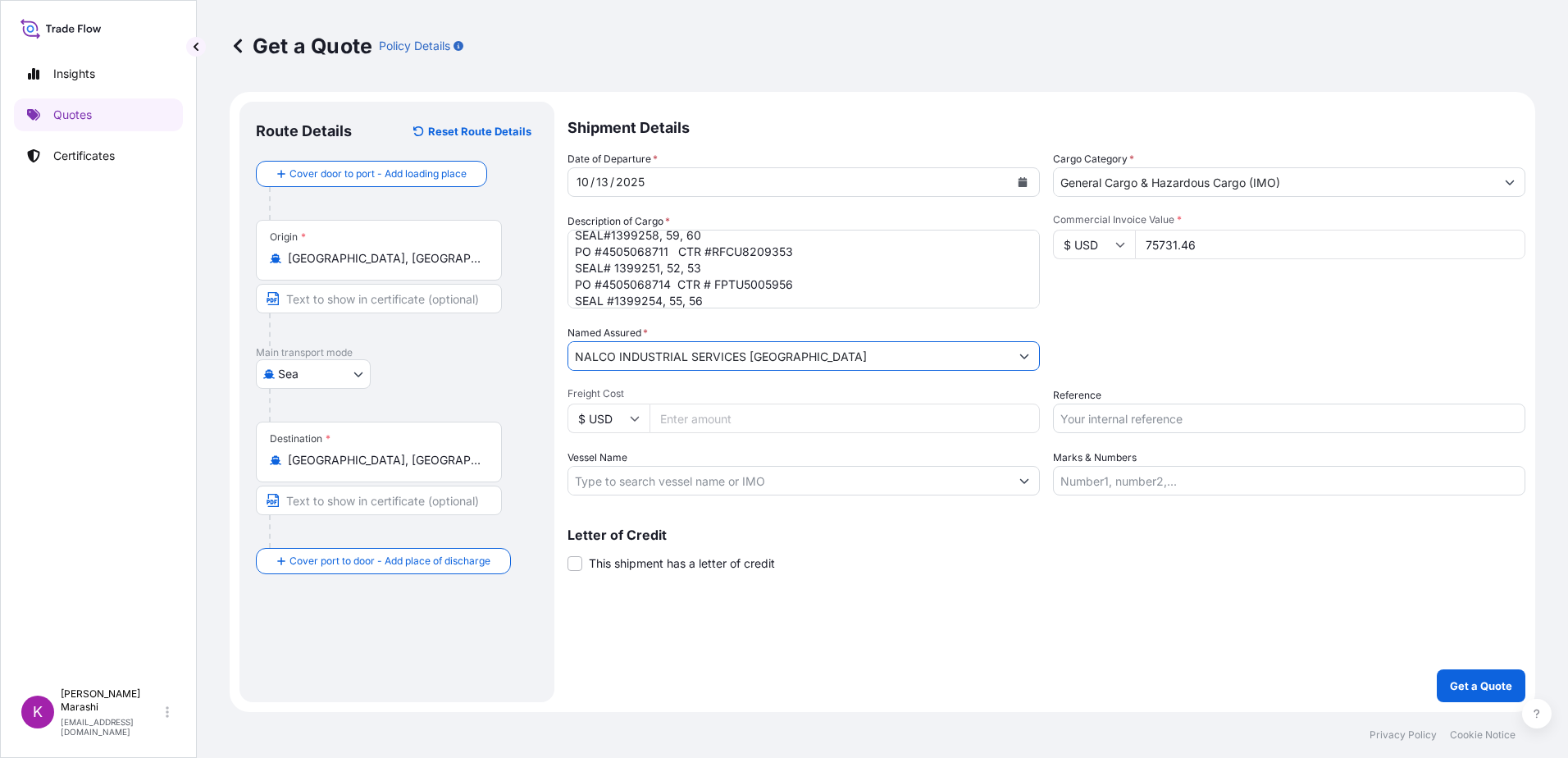
type input "NALCO INDUSTRIAL SERVICES [GEOGRAPHIC_DATA]"
click at [1109, 420] on input "Reference" at bounding box center [1289, 418] width 472 height 29
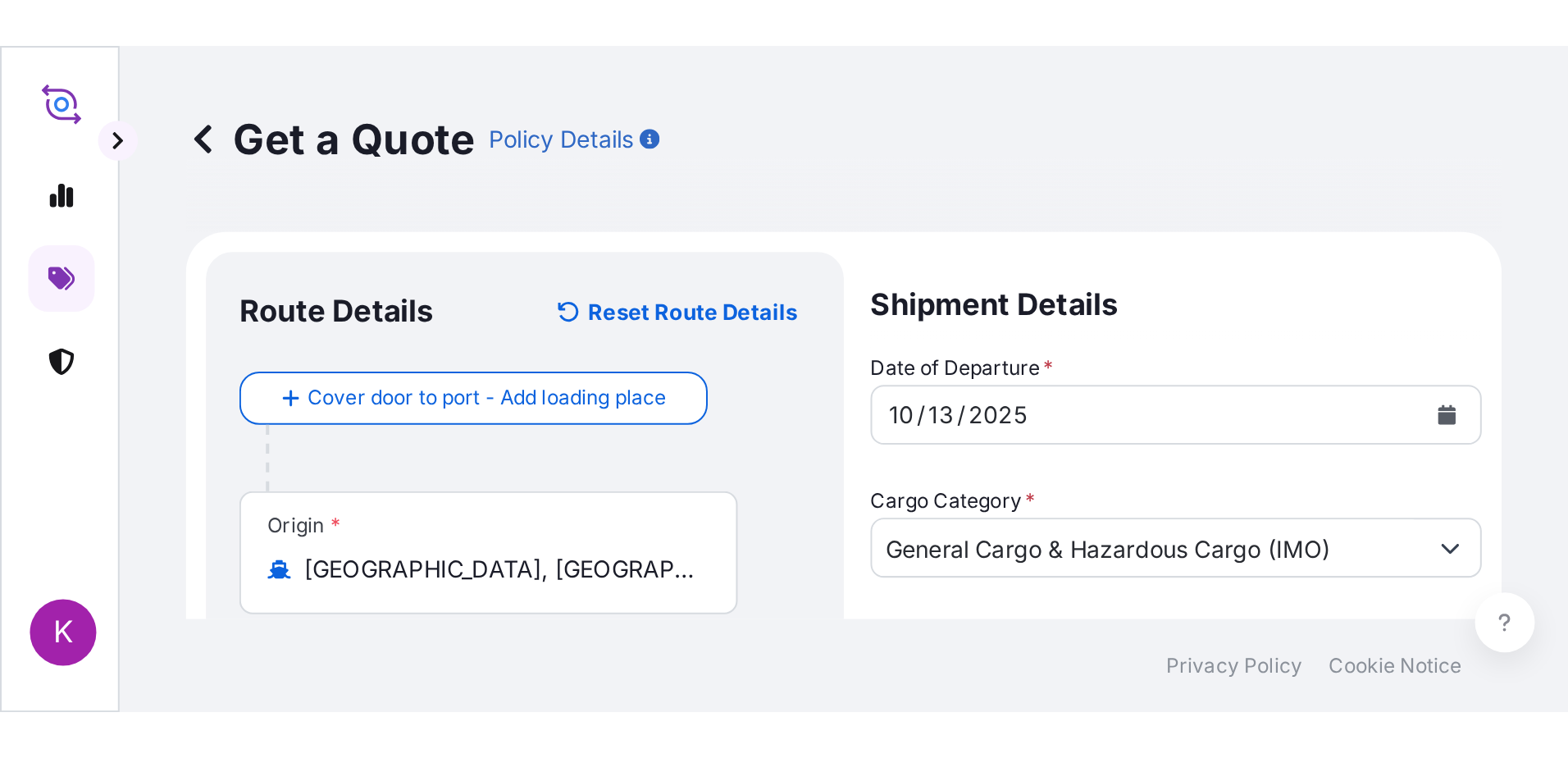
scroll to position [42, 0]
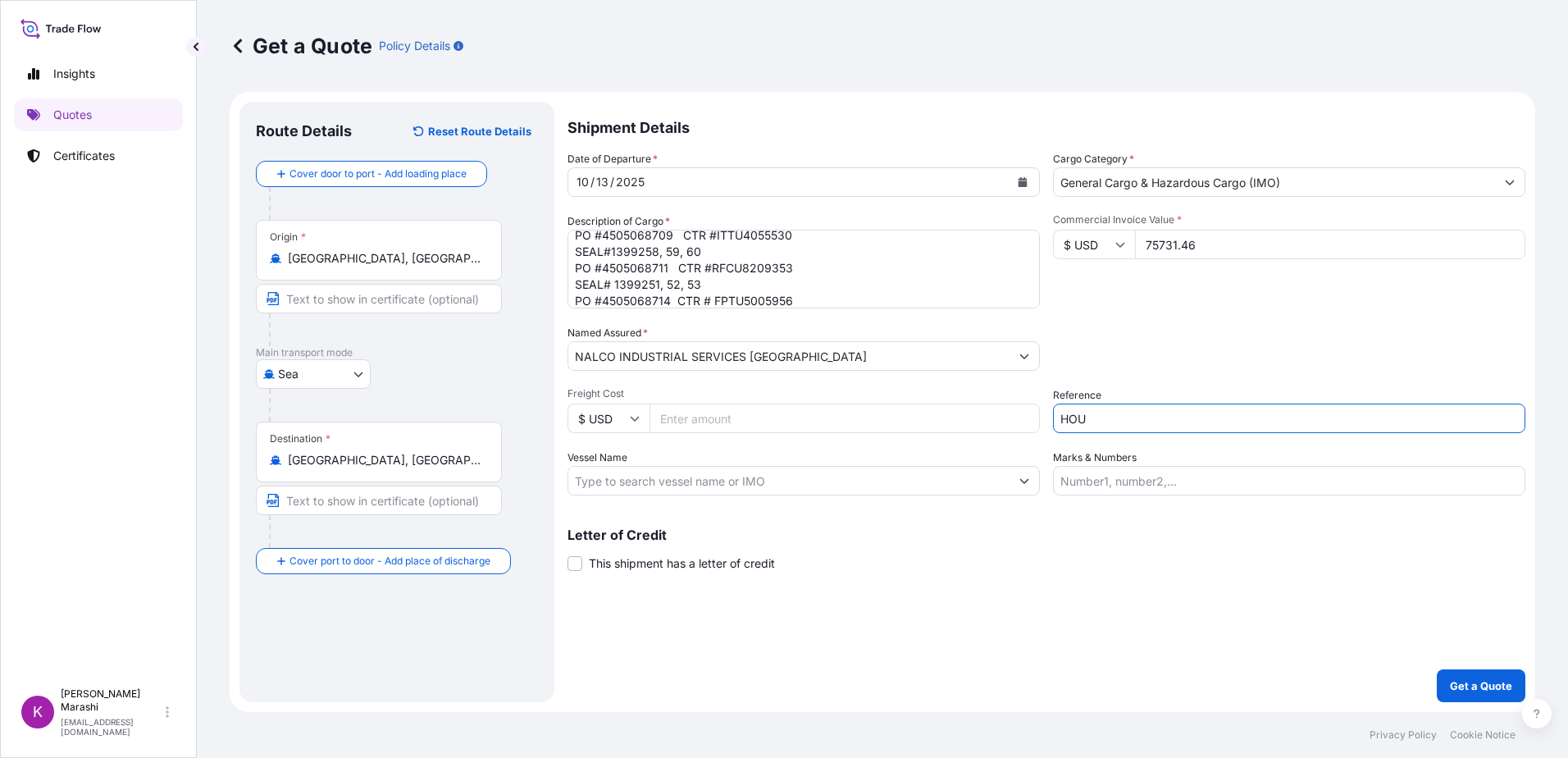
click at [1100, 423] on input "HOU" at bounding box center [1289, 418] width 472 height 29
type input "HOU399650"
click at [686, 422] on input "Freight Cost" at bounding box center [844, 418] width 390 height 29
type input "27900.00"
click at [604, 485] on input "Vessel Name" at bounding box center [789, 481] width 441 height 29
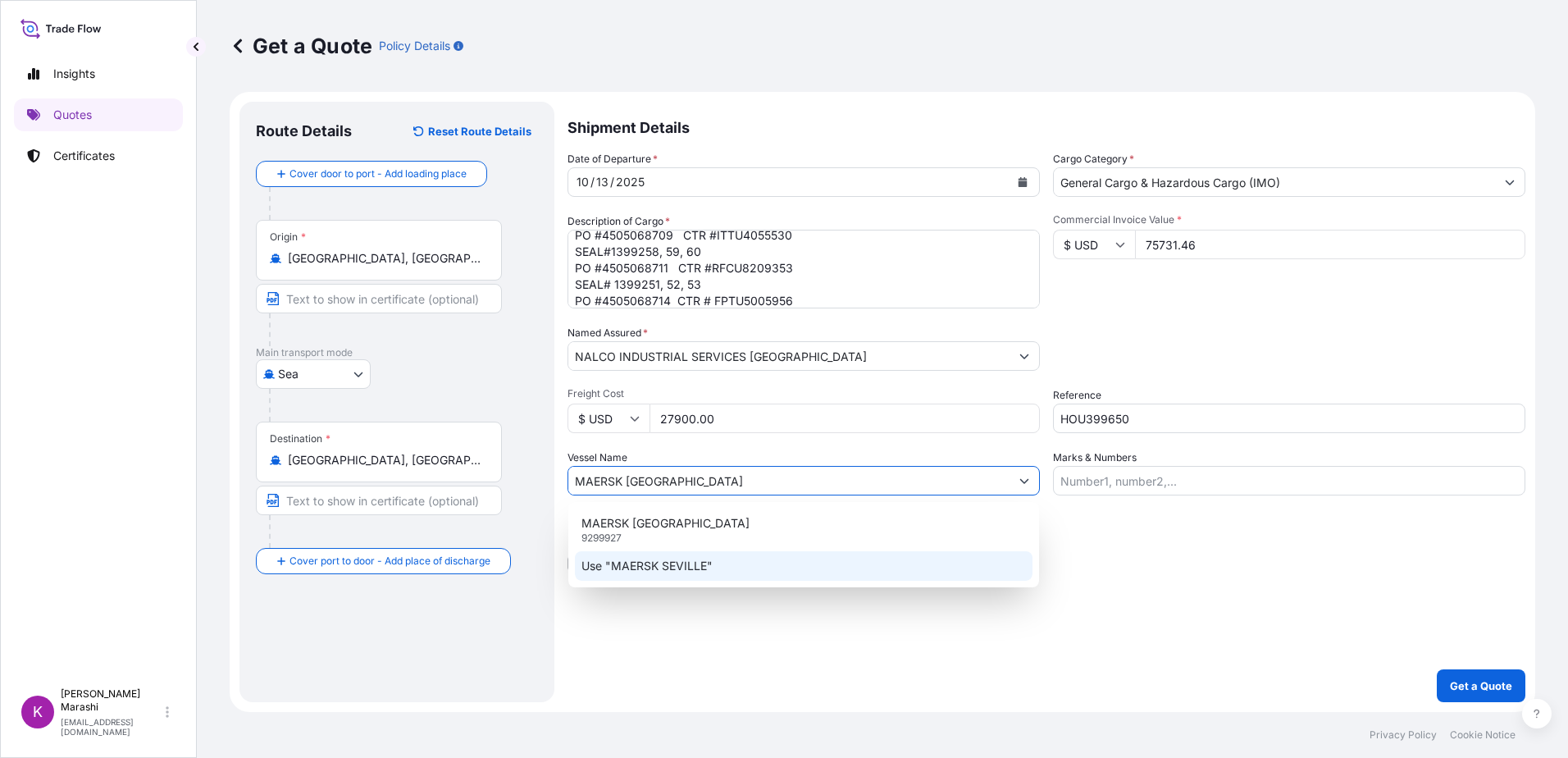
click at [645, 563] on p "Use "MAERSK SEVILLE"" at bounding box center [647, 566] width 131 height 17
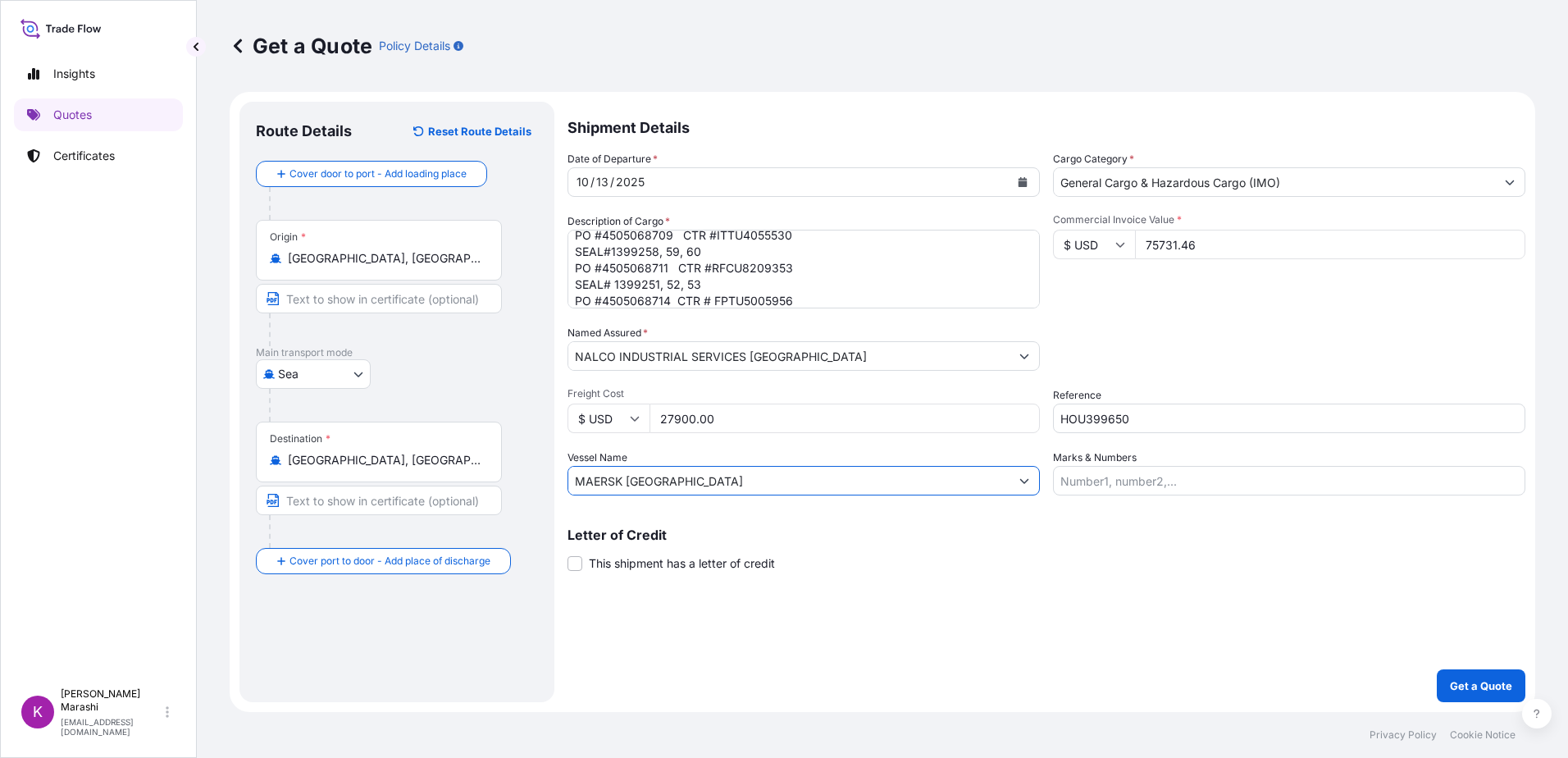
type input "MAERSK [GEOGRAPHIC_DATA]"
click at [1065, 482] on input "Marks & Numbers" at bounding box center [1289, 481] width 472 height 29
paste input "ITTU4055530"
click at [1162, 484] on input "ITTU4055530," at bounding box center [1289, 481] width 472 height 29
paste input "RFCU8209353"
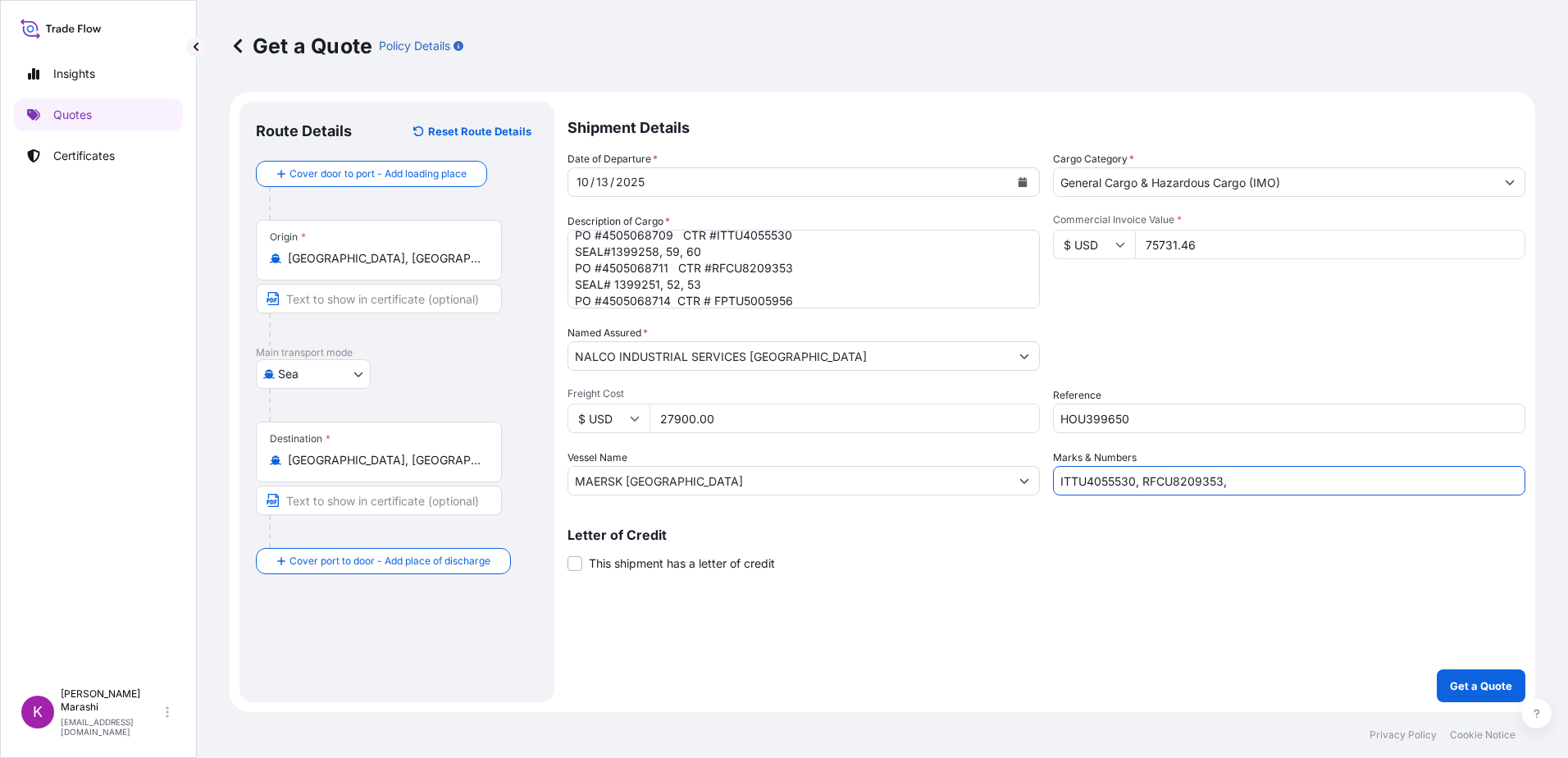
click at [1258, 484] on input "ITTU4055530, RFCU8209353," at bounding box center [1289, 481] width 472 height 29
paste input "FPTU5005956"
type input "ITTU4055530, RFCU8209353, FPTU5005956"
click at [1477, 686] on p "Get a Quote" at bounding box center [1481, 685] width 62 height 17
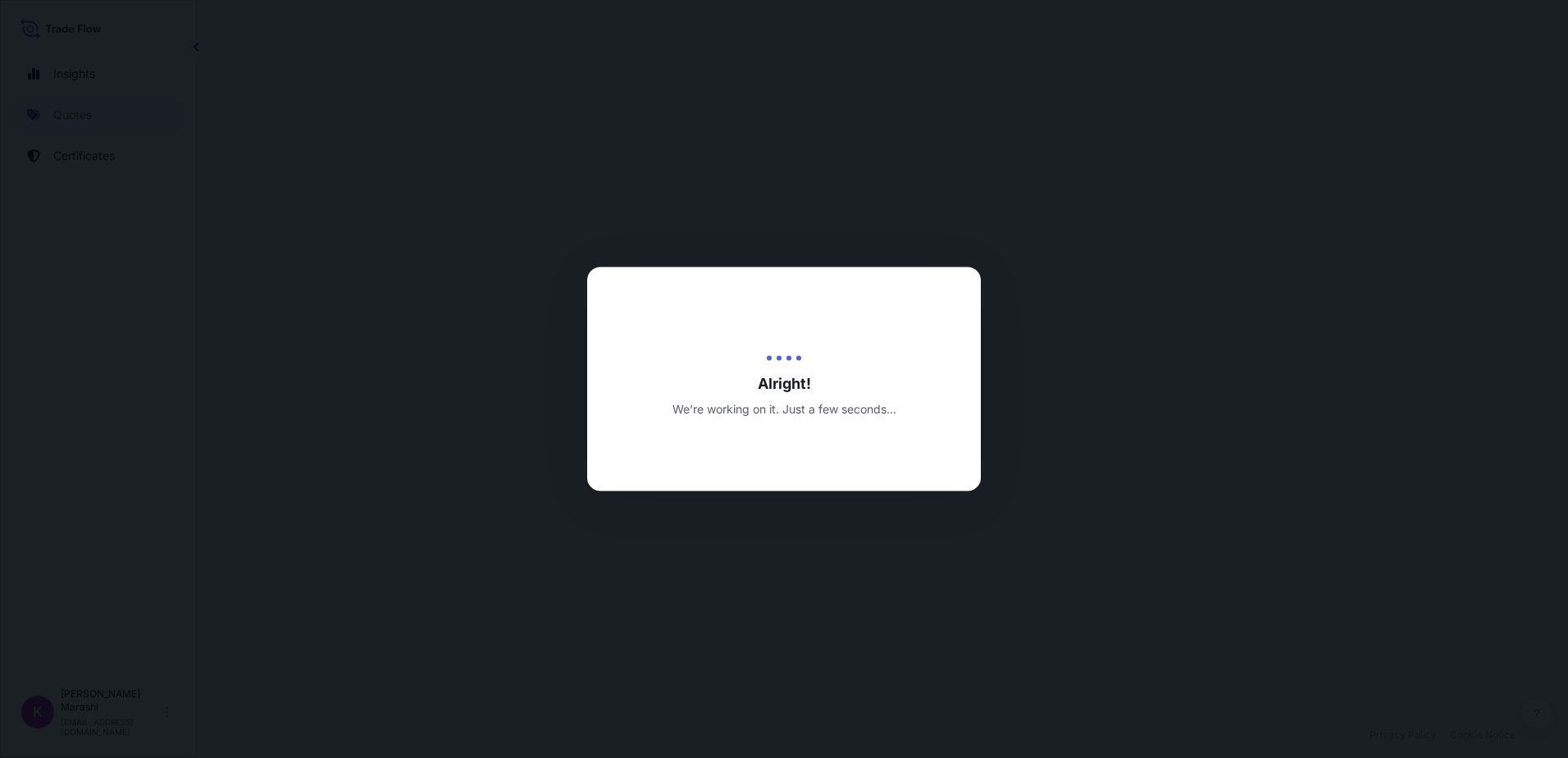
select select "Sea"
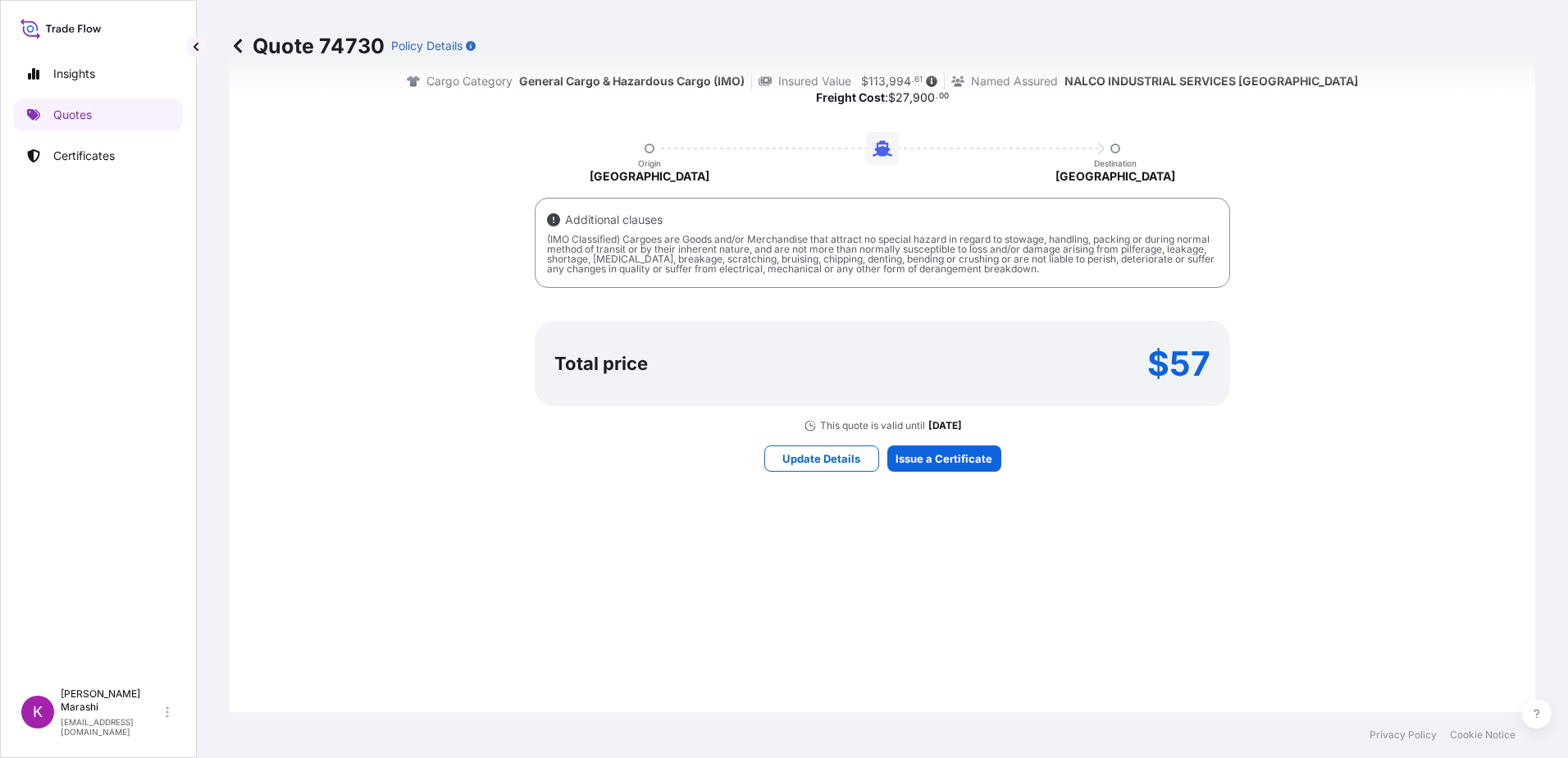
scroll to position [990, 0]
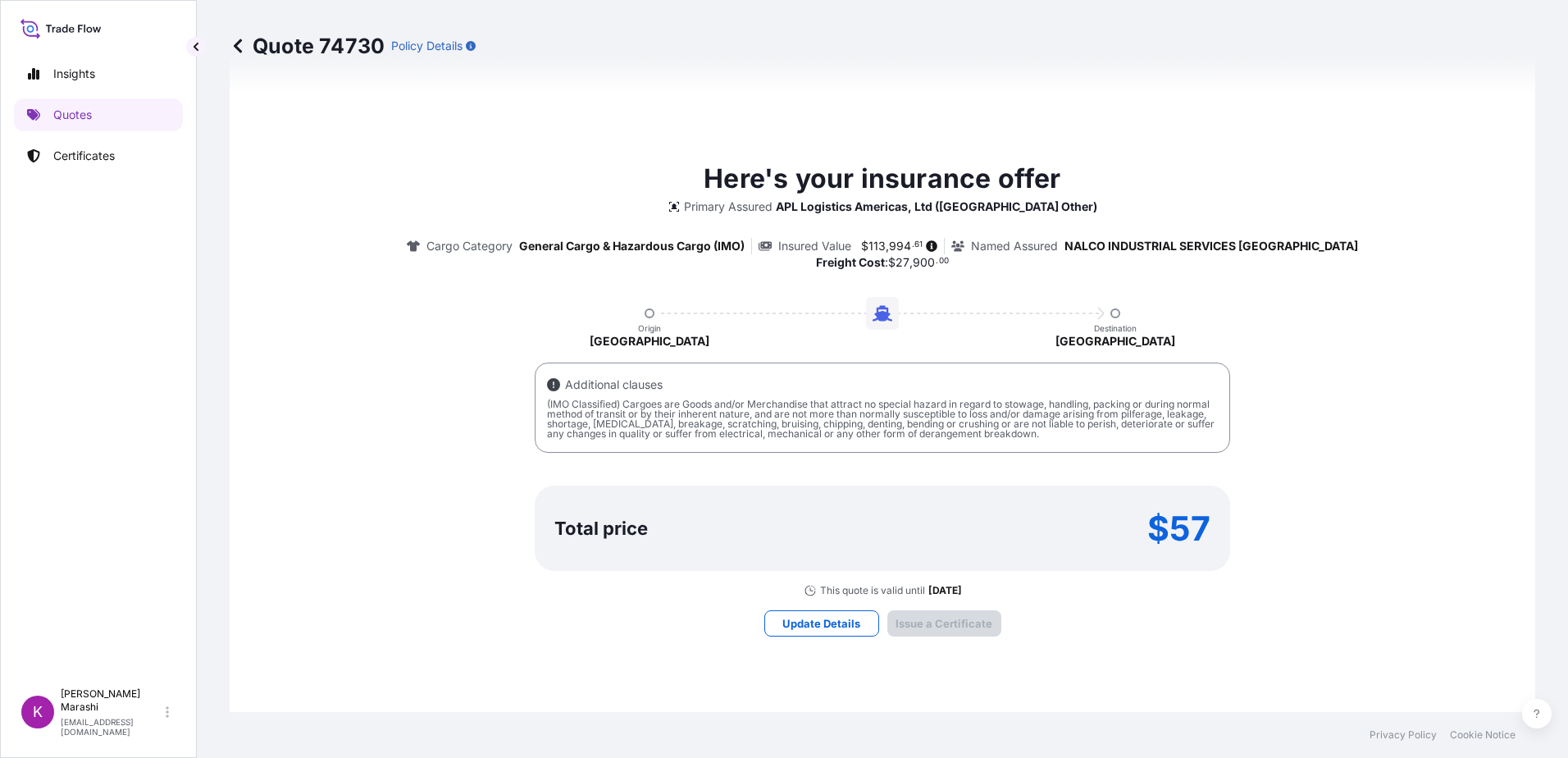
type input "[DATE]"
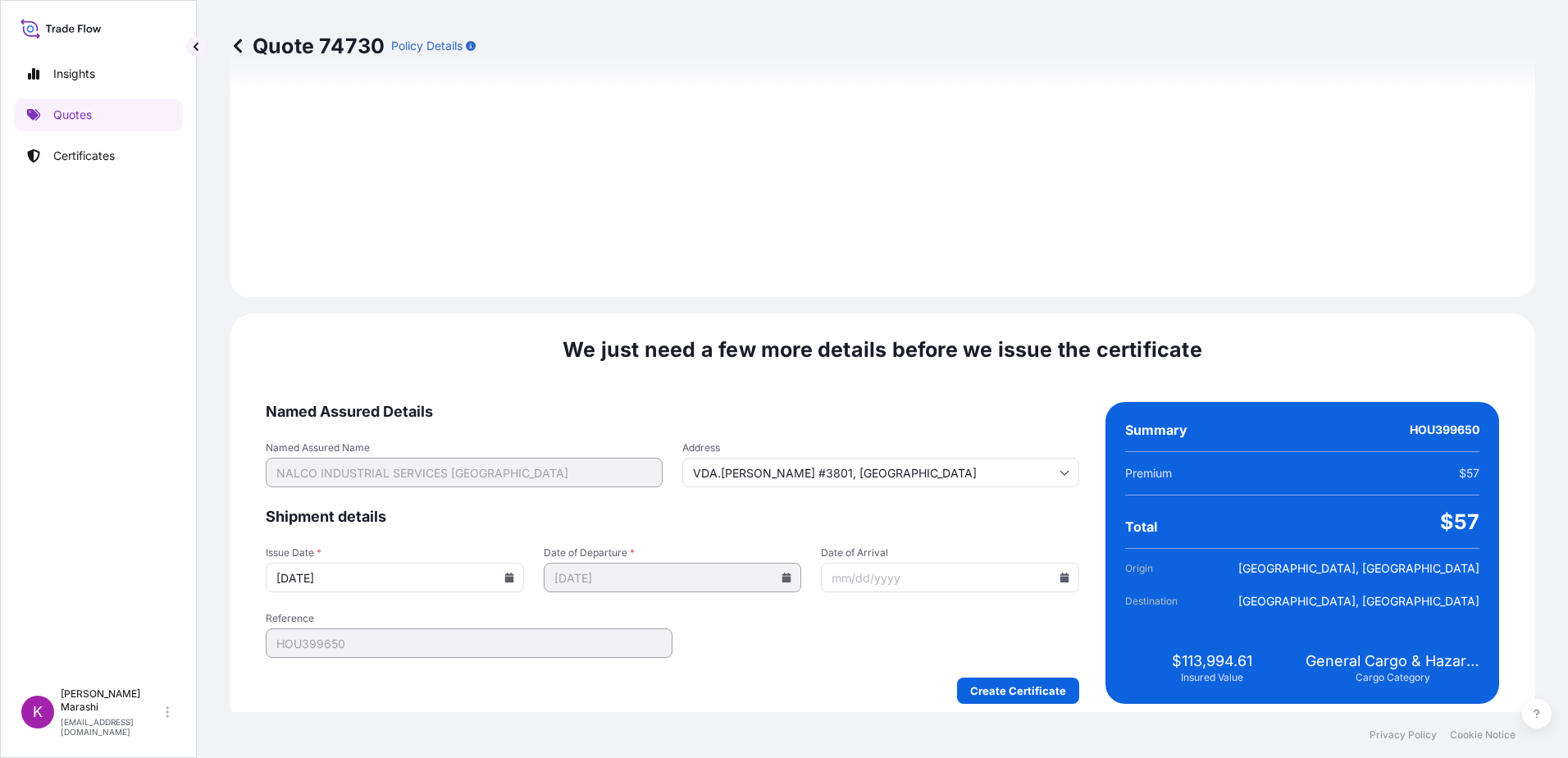
scroll to position [1850, 0]
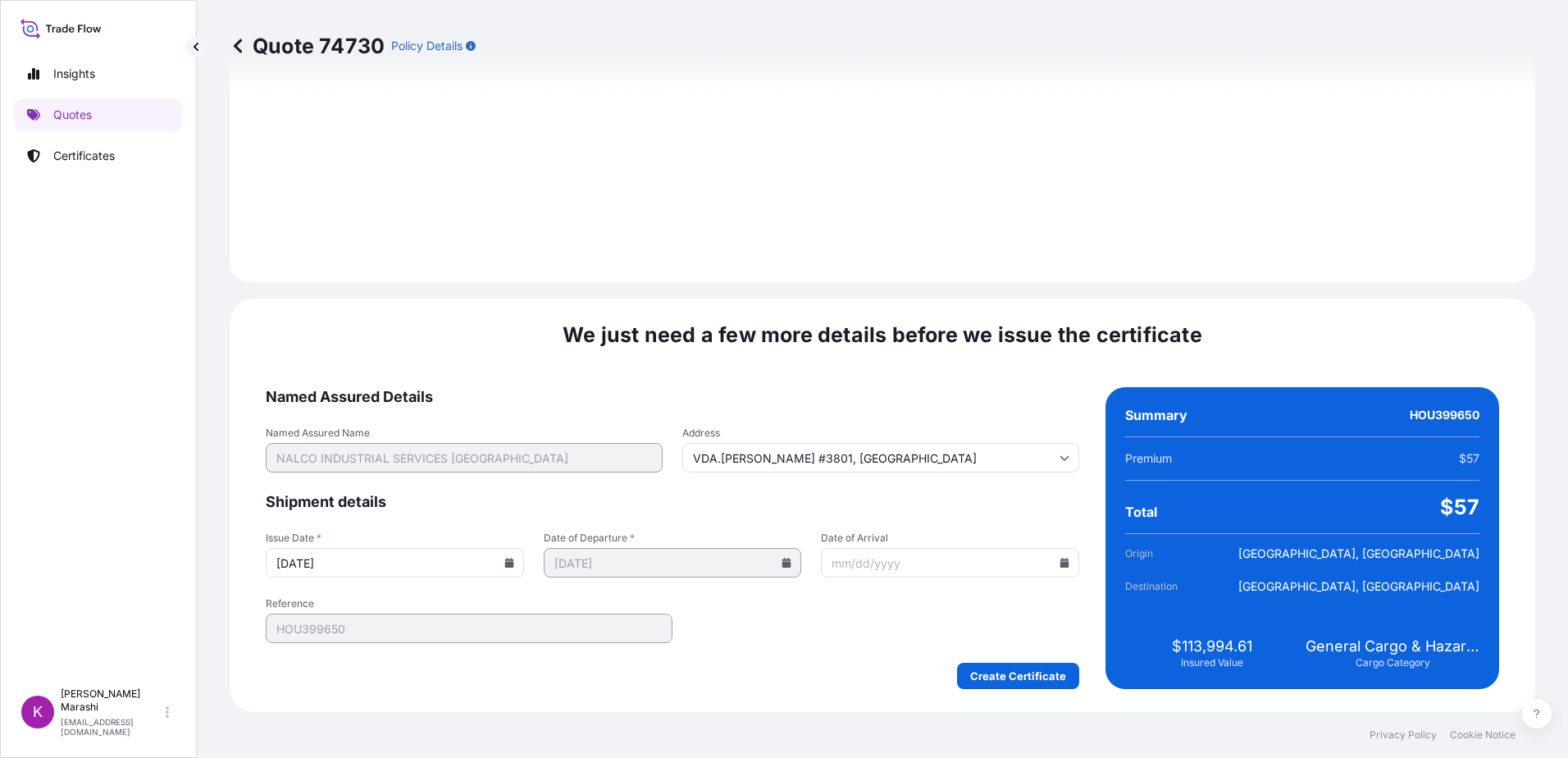
click at [1060, 562] on icon at bounding box center [1065, 562] width 9 height 10
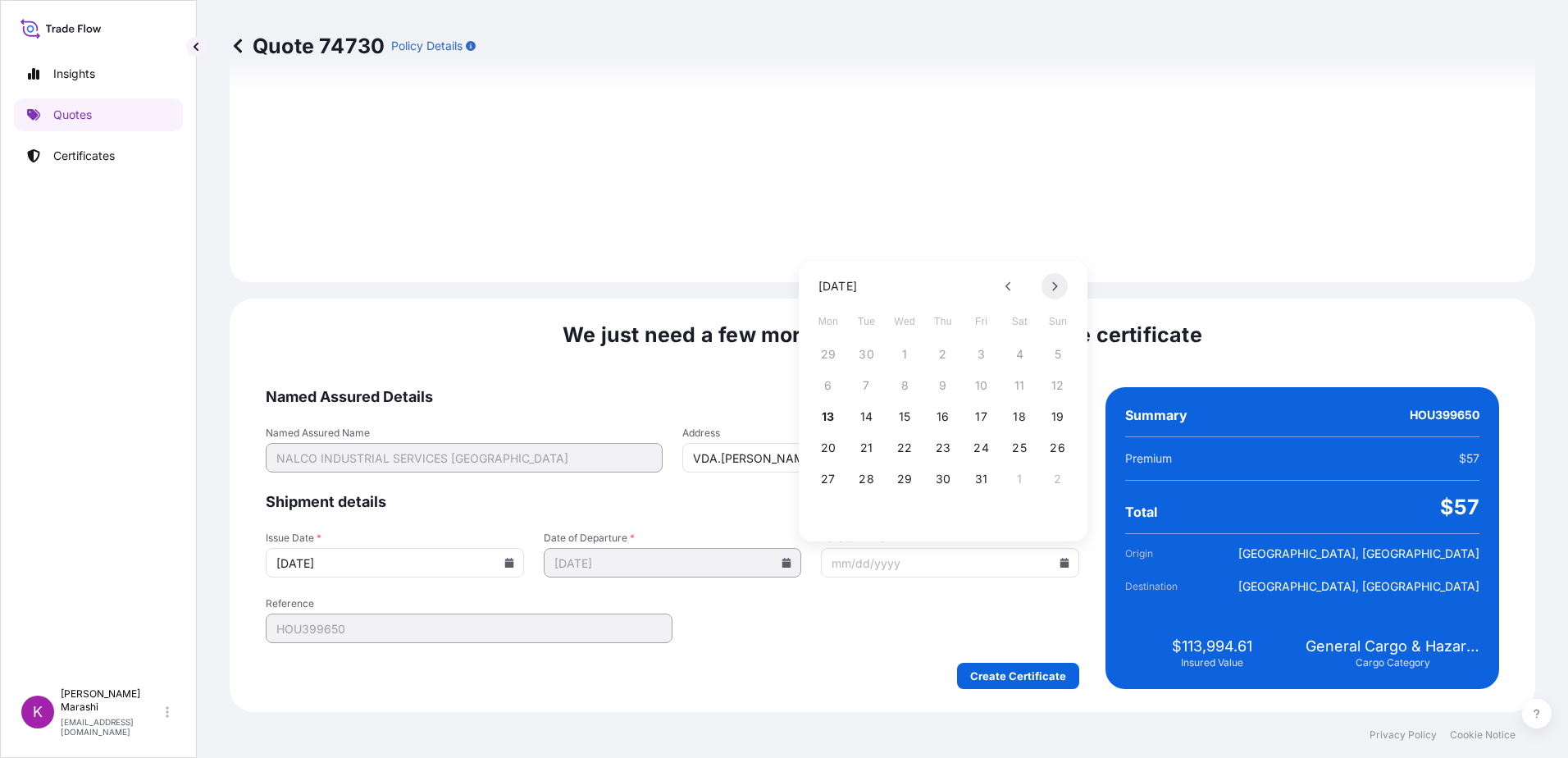
click at [1055, 288] on icon at bounding box center [1055, 287] width 5 height 9
click at [942, 416] on button "13" at bounding box center [942, 416] width 27 height 27
type input "[DATE]"
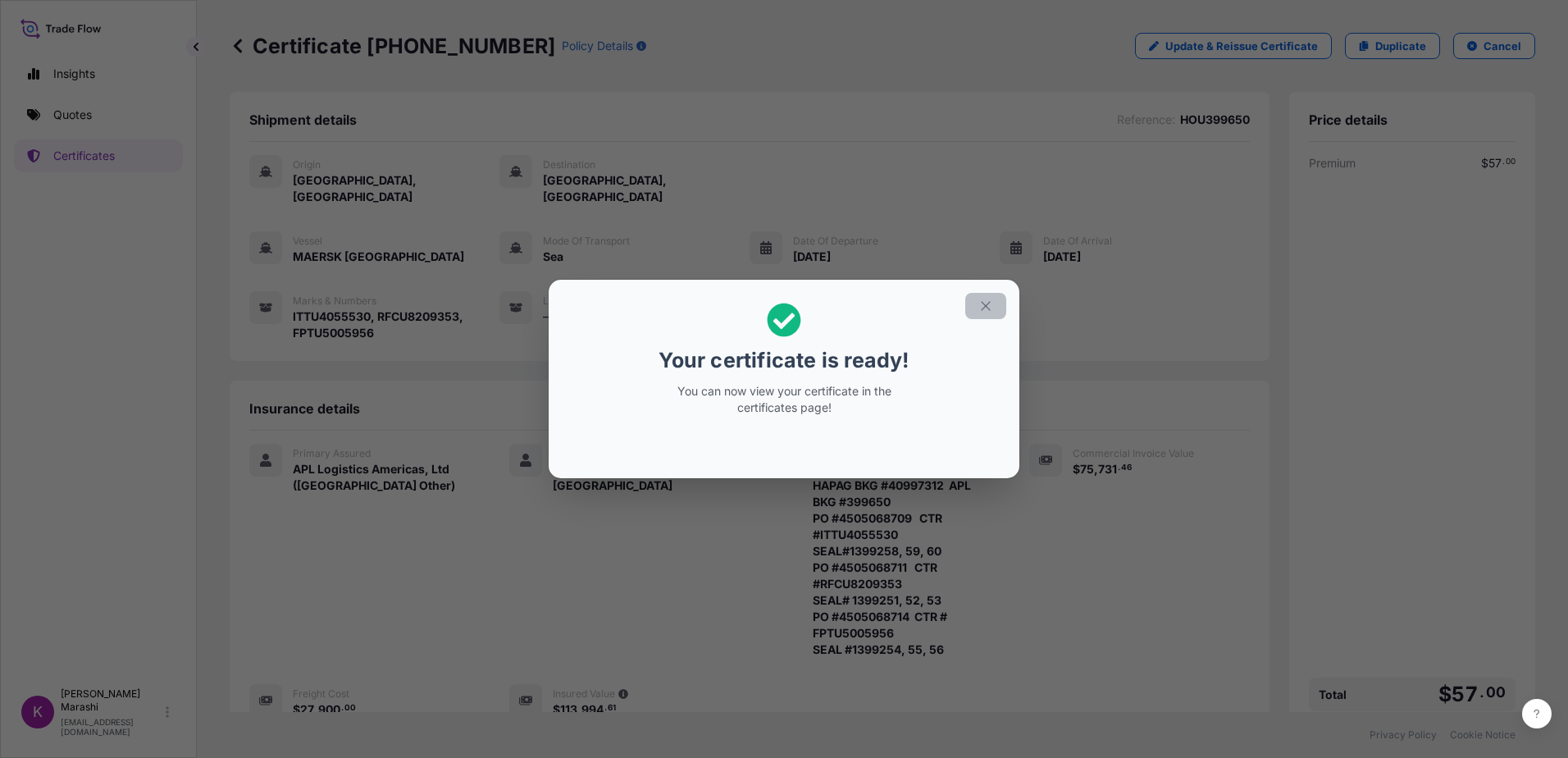
click at [981, 305] on icon "button" at bounding box center [986, 306] width 15 height 15
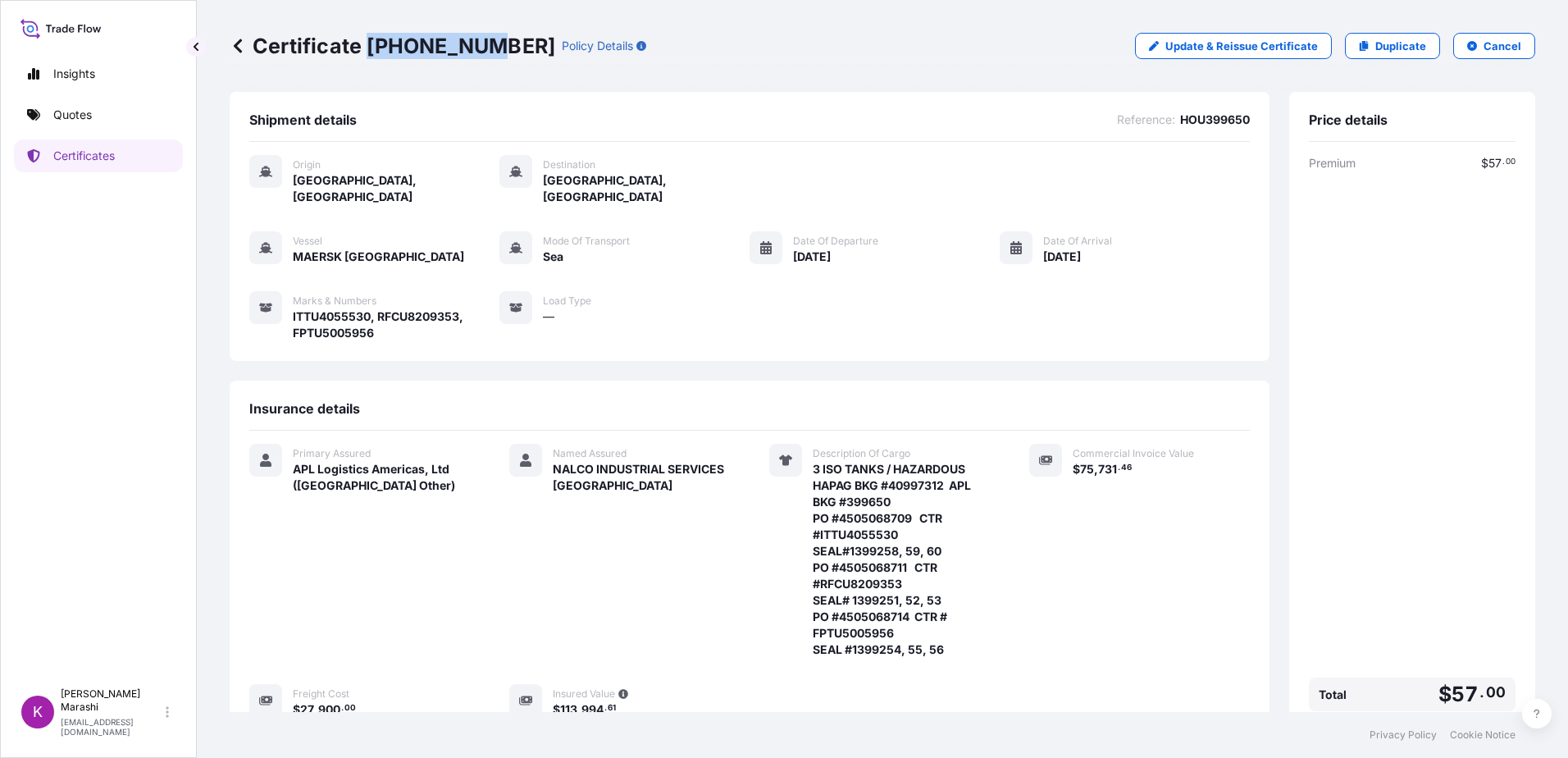
drag, startPoint x: 369, startPoint y: 44, endPoint x: 482, endPoint y: 49, distance: 113.1
click at [482, 49] on p "Certificate [PHONE_NUMBER]" at bounding box center [392, 46] width 325 height 27
drag, startPoint x: 482, startPoint y: 49, endPoint x: 446, endPoint y: 50, distance: 36.0
copy p "[PHONE_NUMBER]"
click at [80, 711] on p "[PERSON_NAME]" at bounding box center [111, 700] width 102 height 27
